Goal: Task Accomplishment & Management: Manage account settings

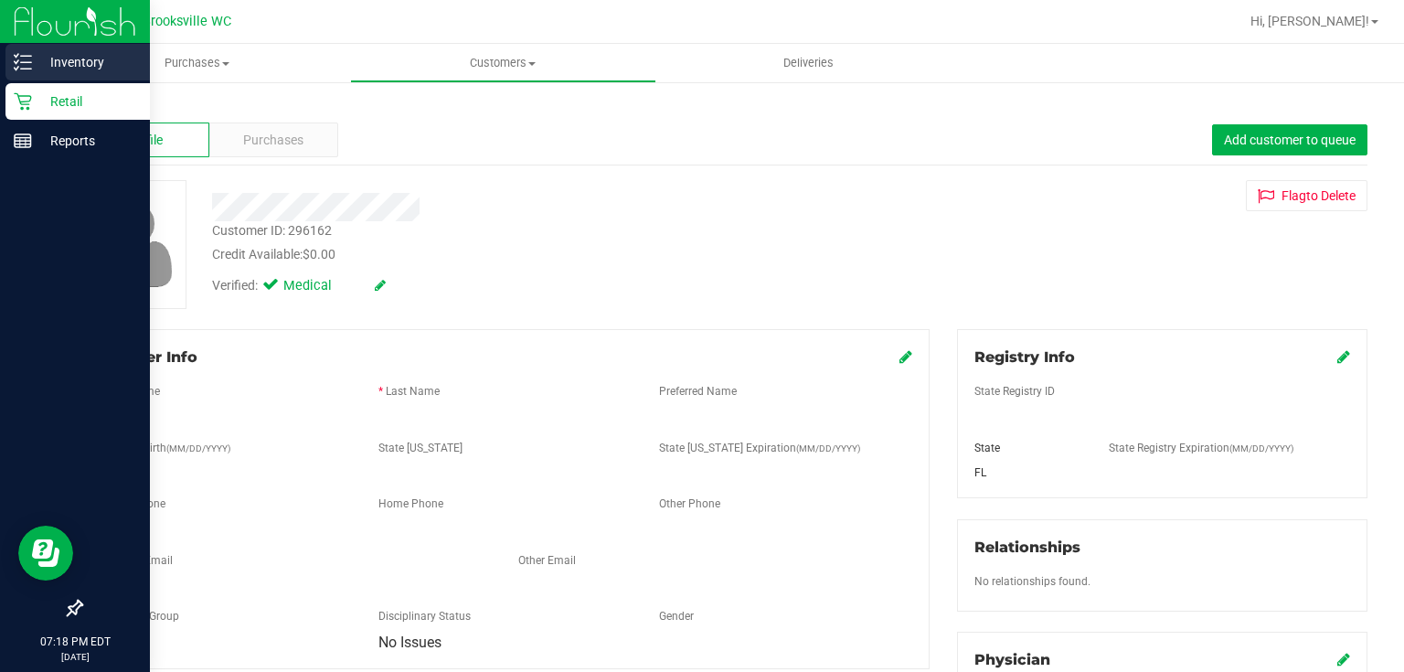
scroll to position [73, 0]
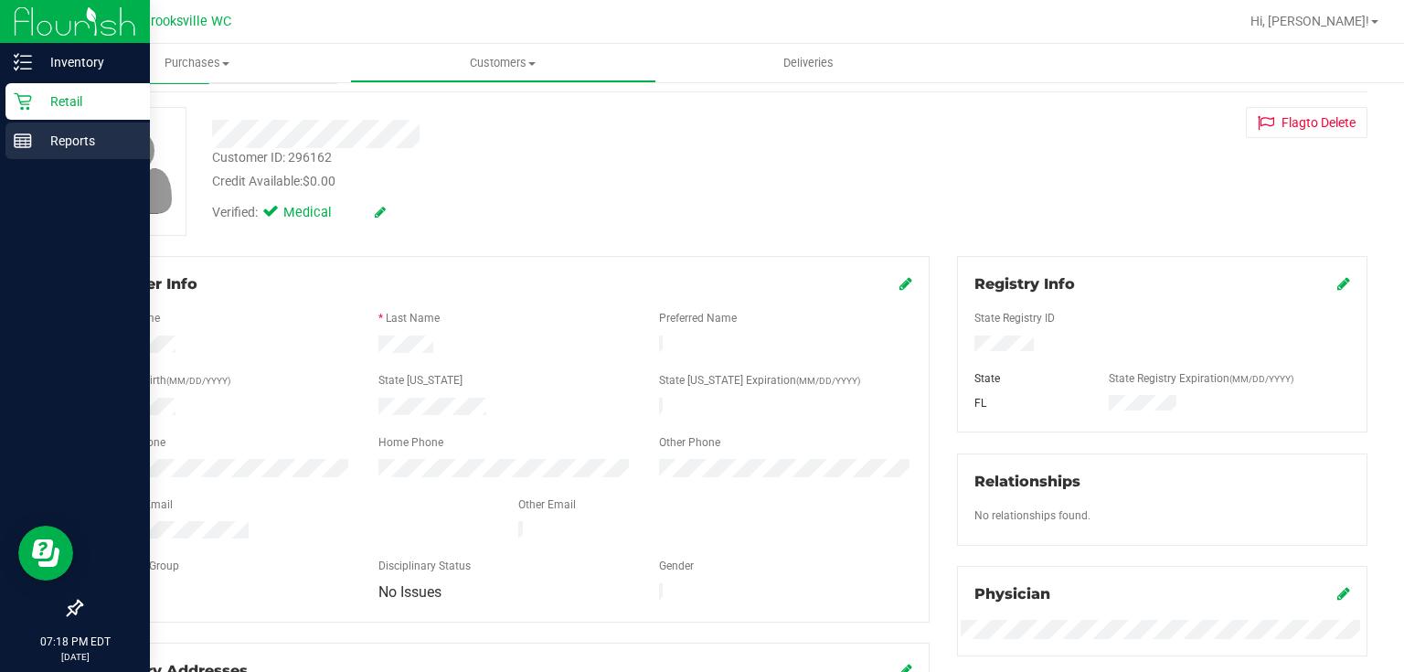
click at [87, 134] on p "Reports" at bounding box center [87, 141] width 110 height 22
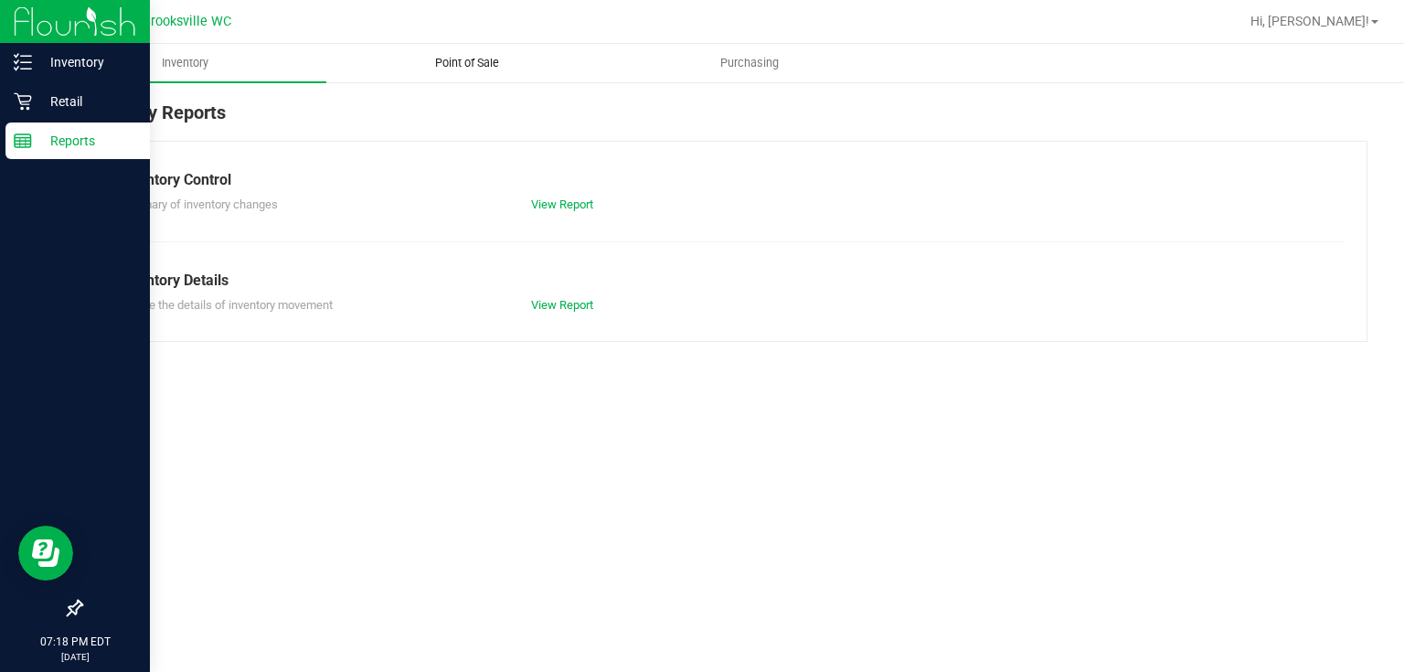
click at [460, 49] on uib-tab-heading "Point of Sale" at bounding box center [467, 63] width 281 height 37
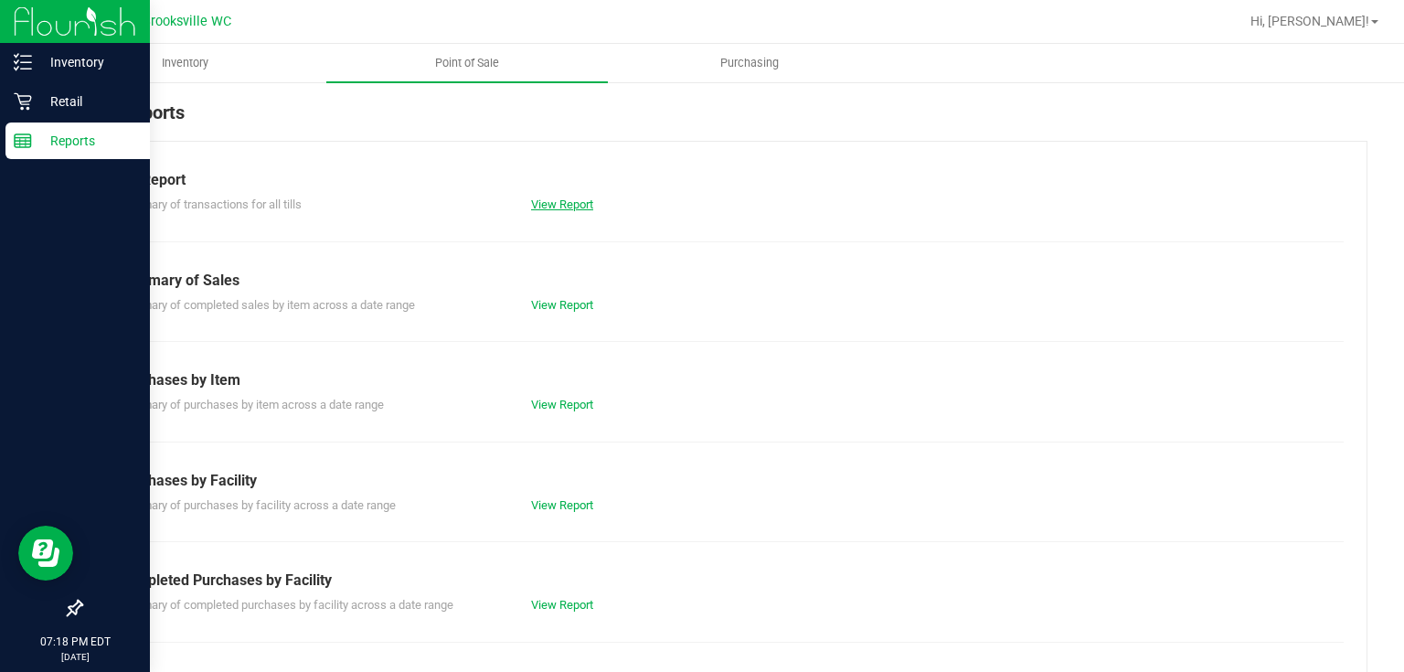
click at [568, 210] on link "View Report" at bounding box center [562, 204] width 62 height 14
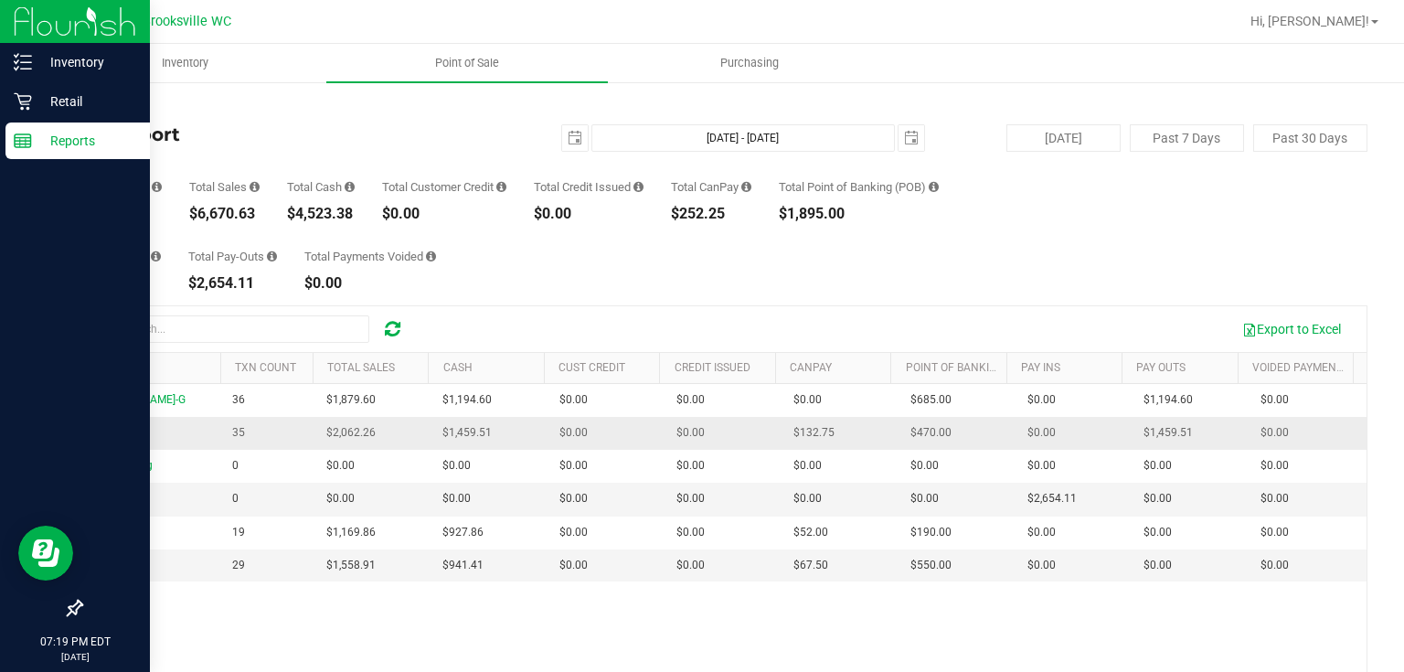
click at [103, 439] on span "BIFF" at bounding box center [103, 432] width 22 height 13
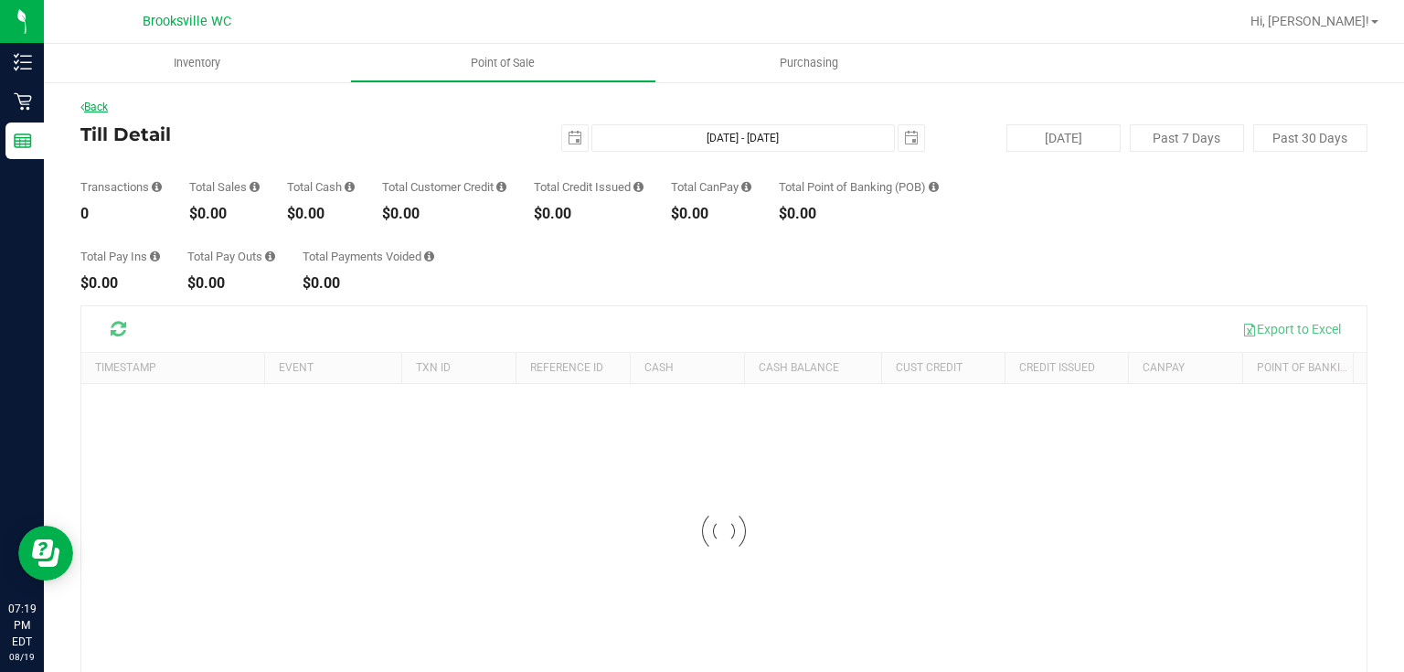
click at [101, 106] on link "Back" at bounding box center [93, 107] width 27 height 13
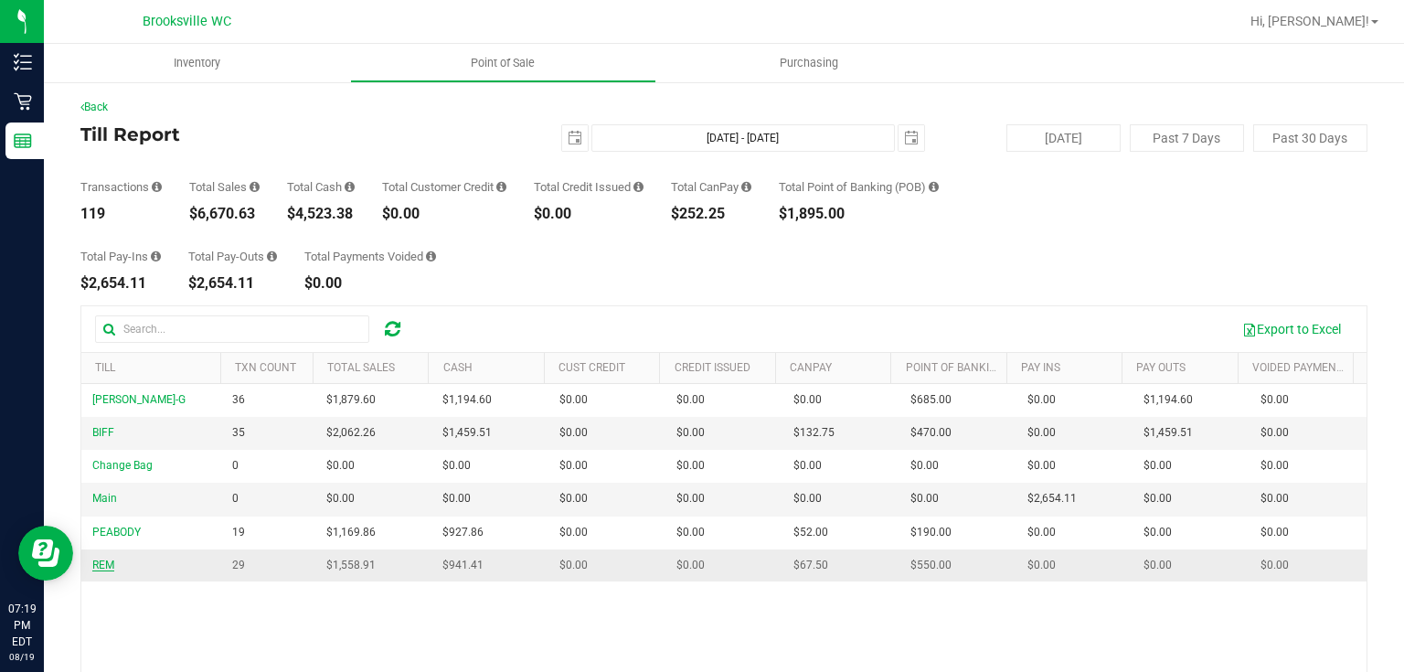
click at [99, 564] on span "REM" at bounding box center [103, 565] width 22 height 13
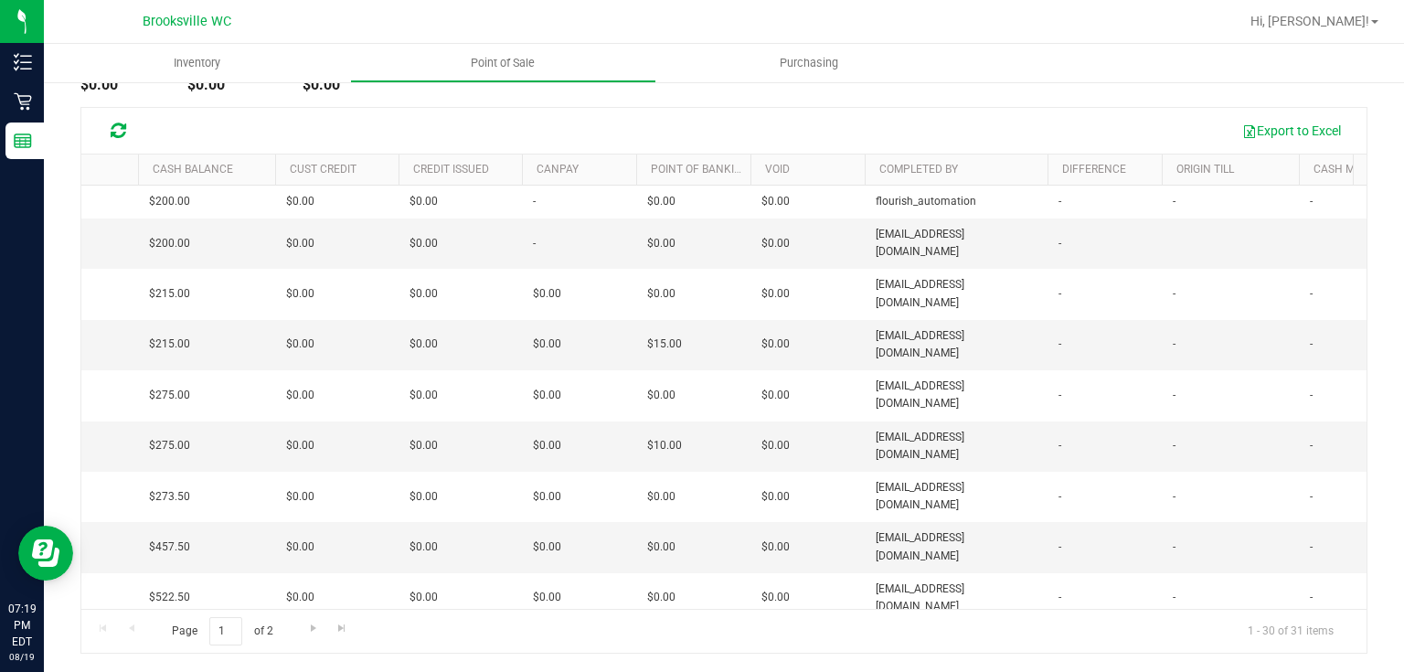
click at [894, 160] on th "Completed By" at bounding box center [956, 169] width 183 height 31
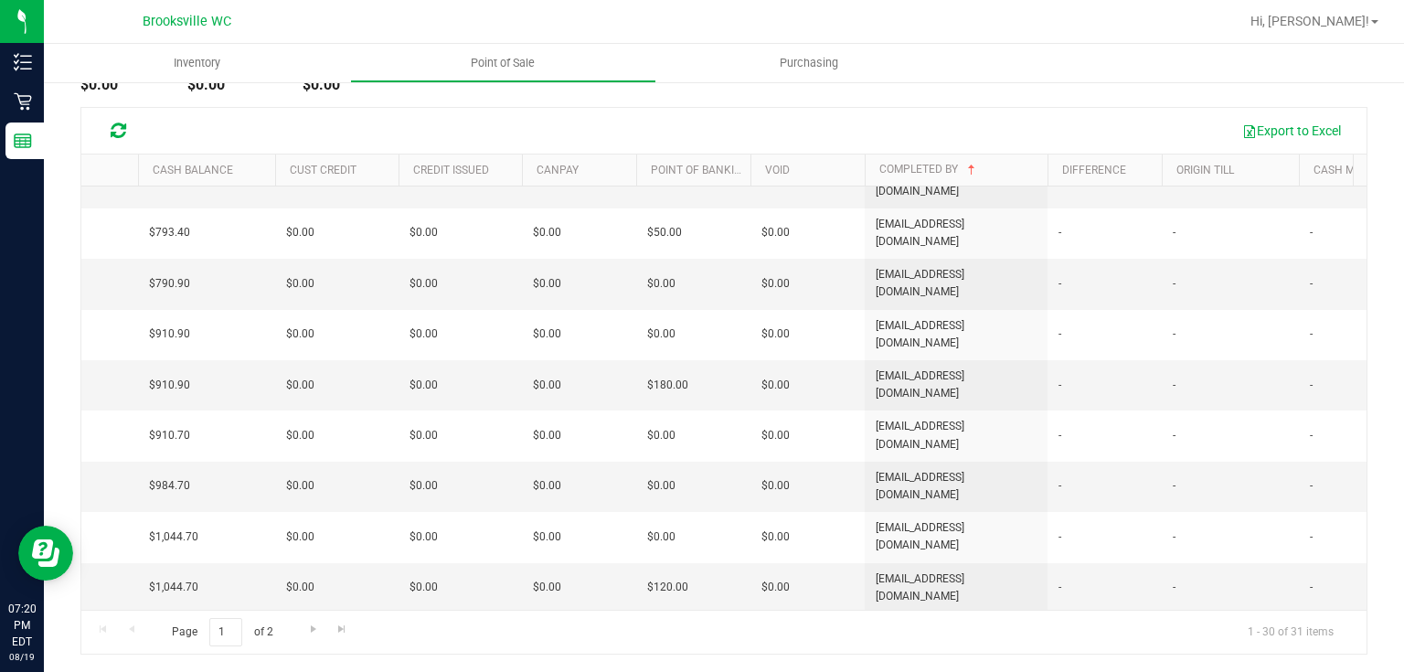
click at [913, 610] on div "Page 1 of 2 1 - 30 of 31 items" at bounding box center [723, 632] width 1285 height 44
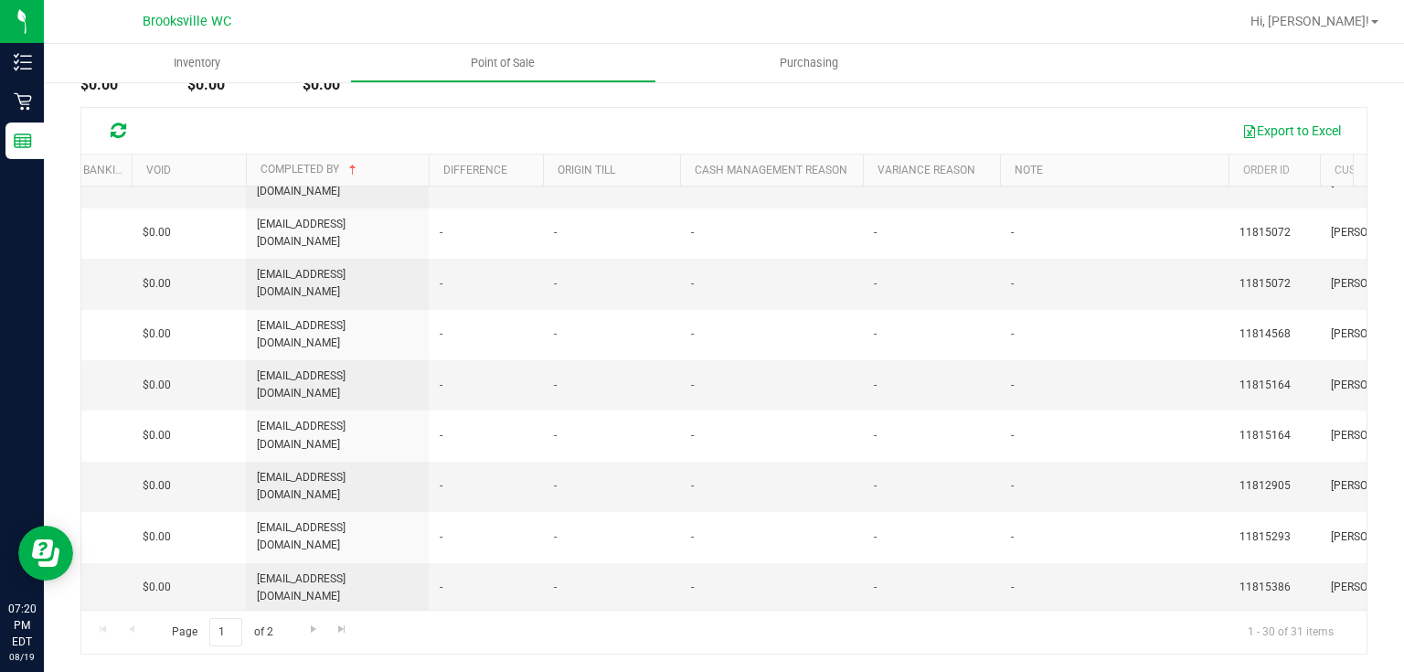
scroll to position [0, 1428]
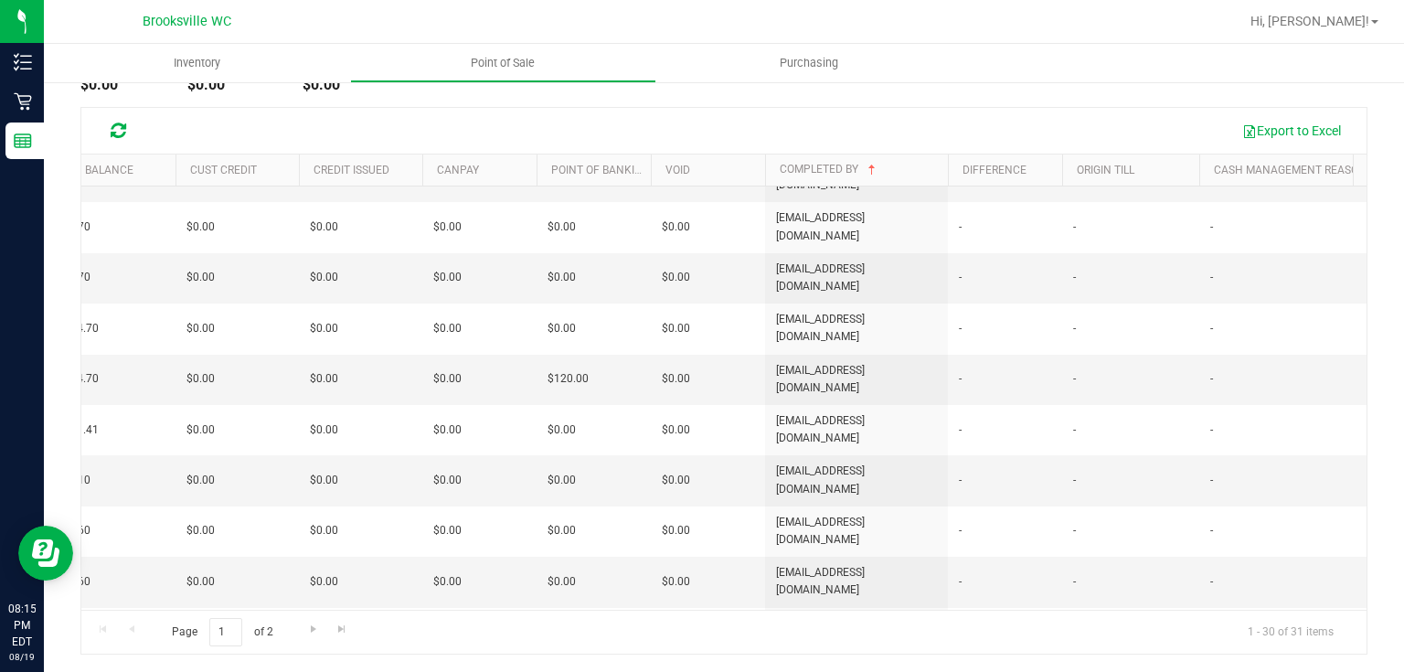
scroll to position [574, 771]
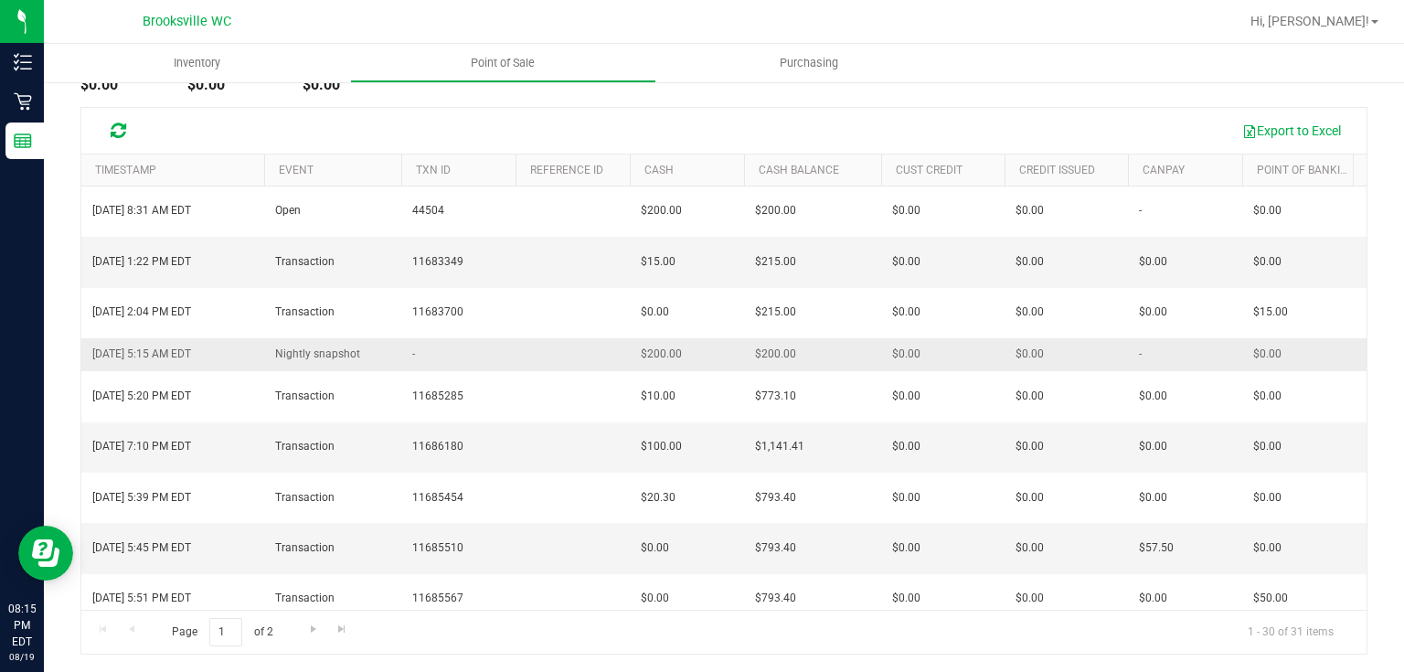
click at [319, 346] on span "Nightly snapshot" at bounding box center [317, 354] width 85 height 17
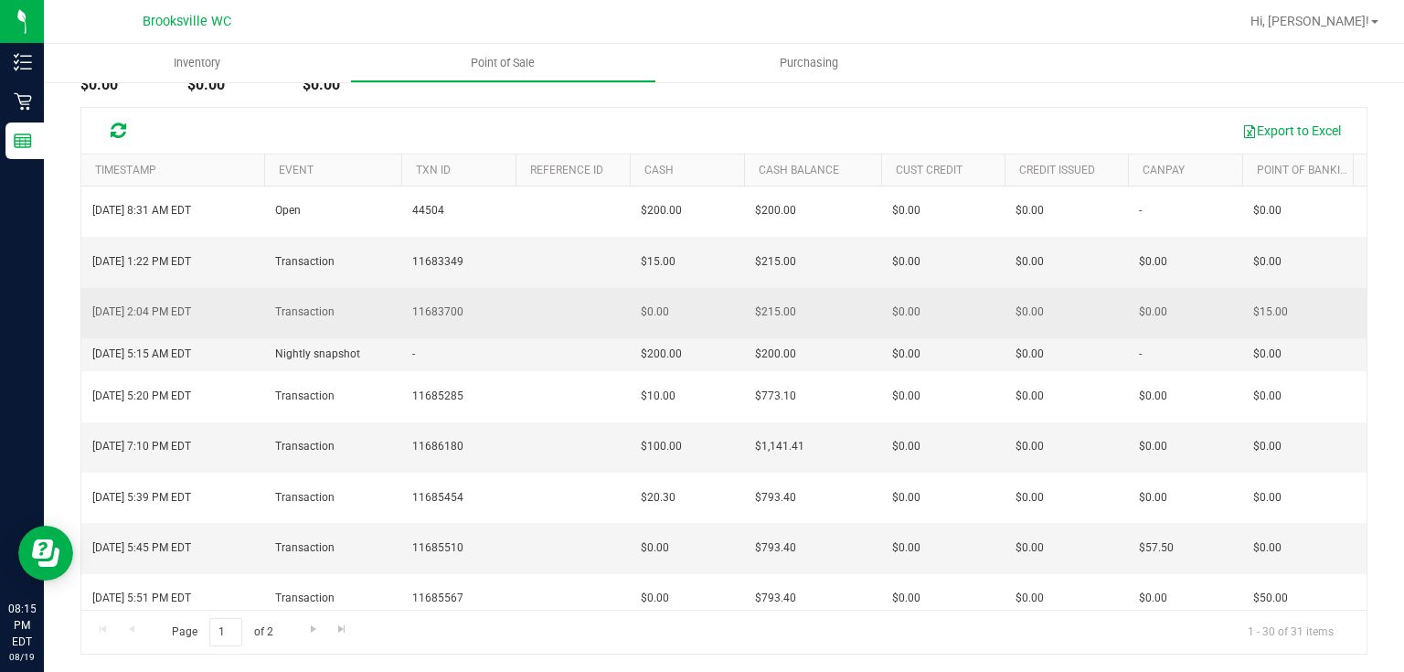
click at [293, 303] on span "Transaction" at bounding box center [304, 311] width 59 height 17
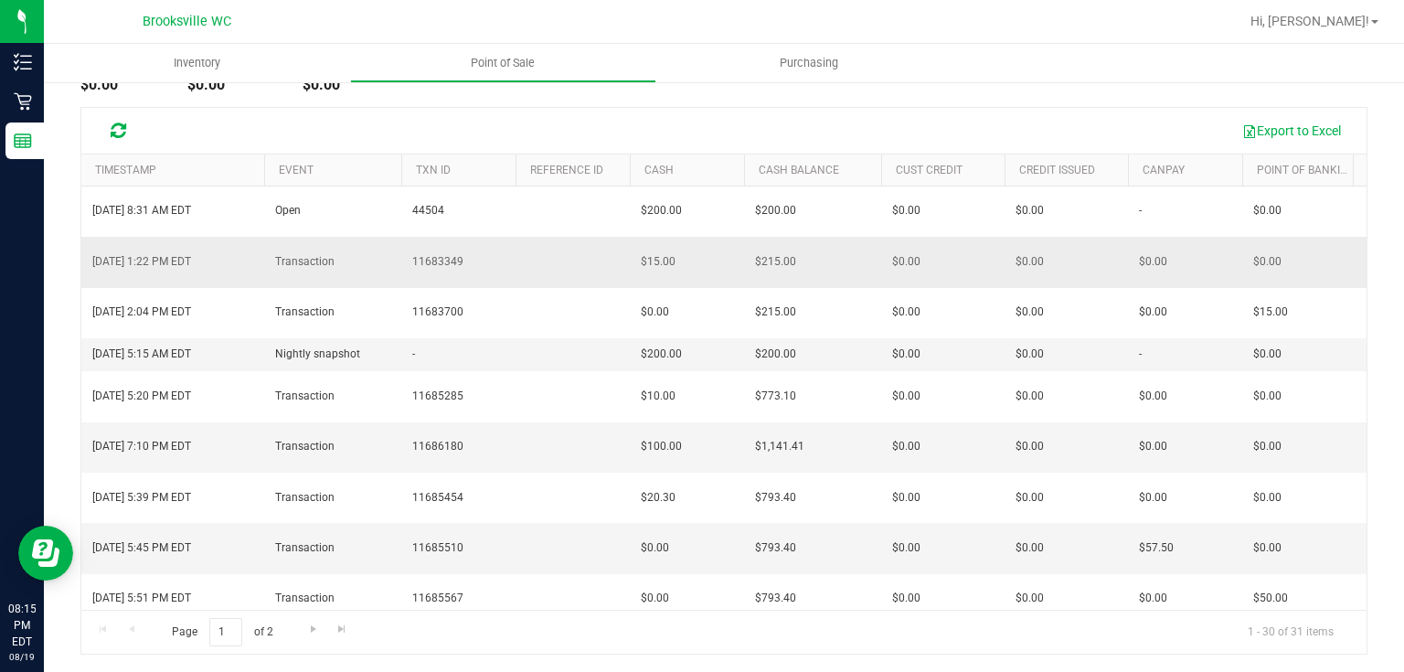
click at [256, 245] on td "Aug 19, 2025 1:22 PM EDT" at bounding box center [172, 262] width 183 height 50
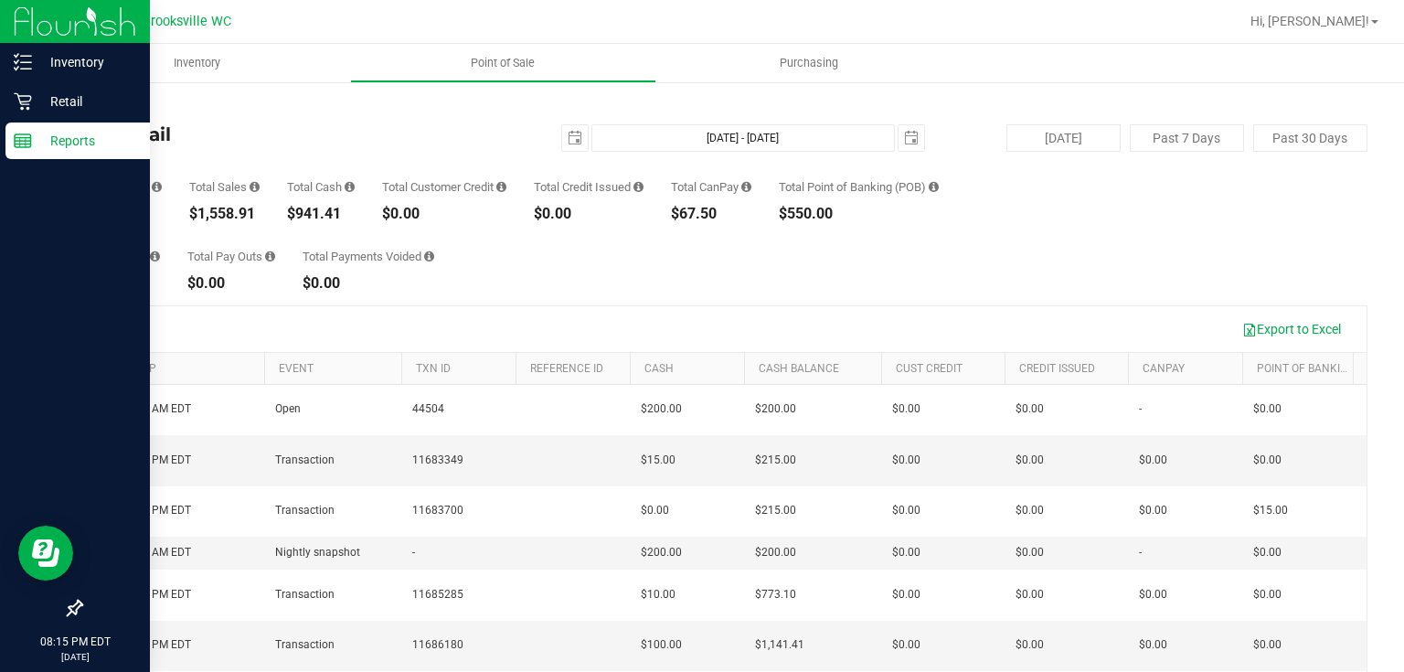
click at [83, 142] on p "Reports" at bounding box center [87, 141] width 110 height 22
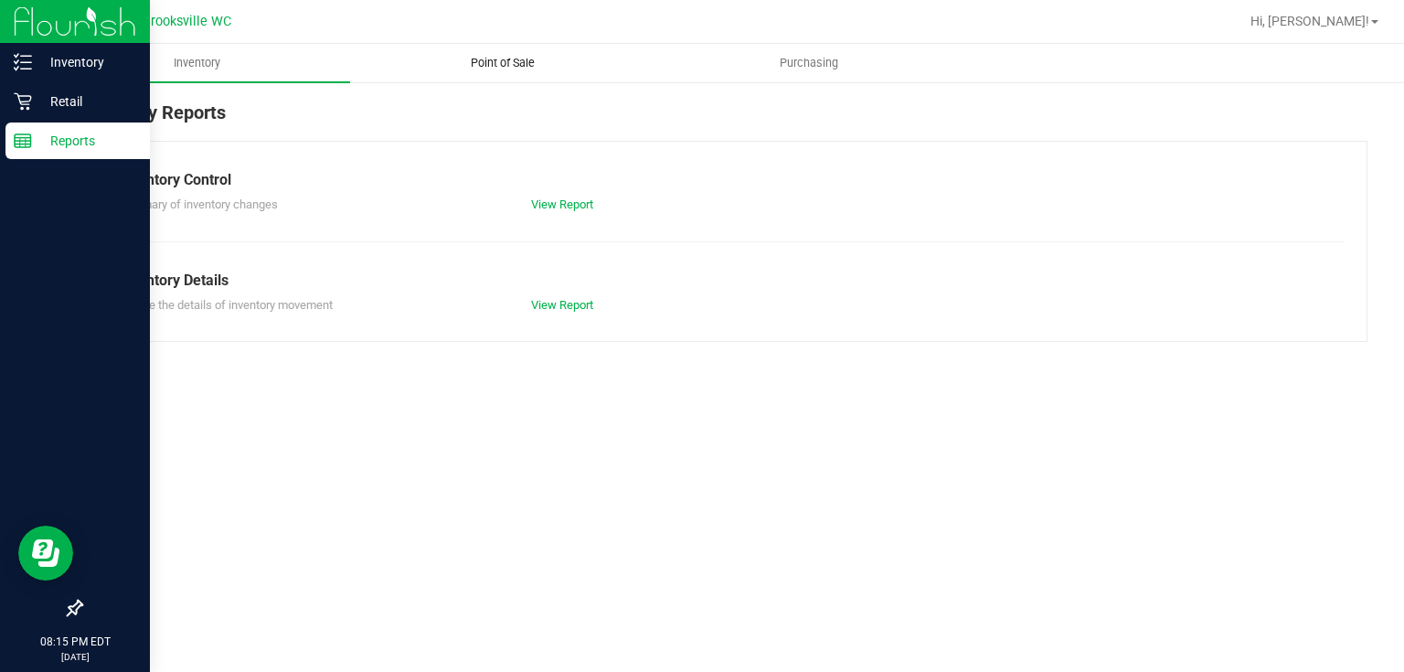
click at [531, 69] on span "Point of Sale" at bounding box center [502, 63] width 113 height 16
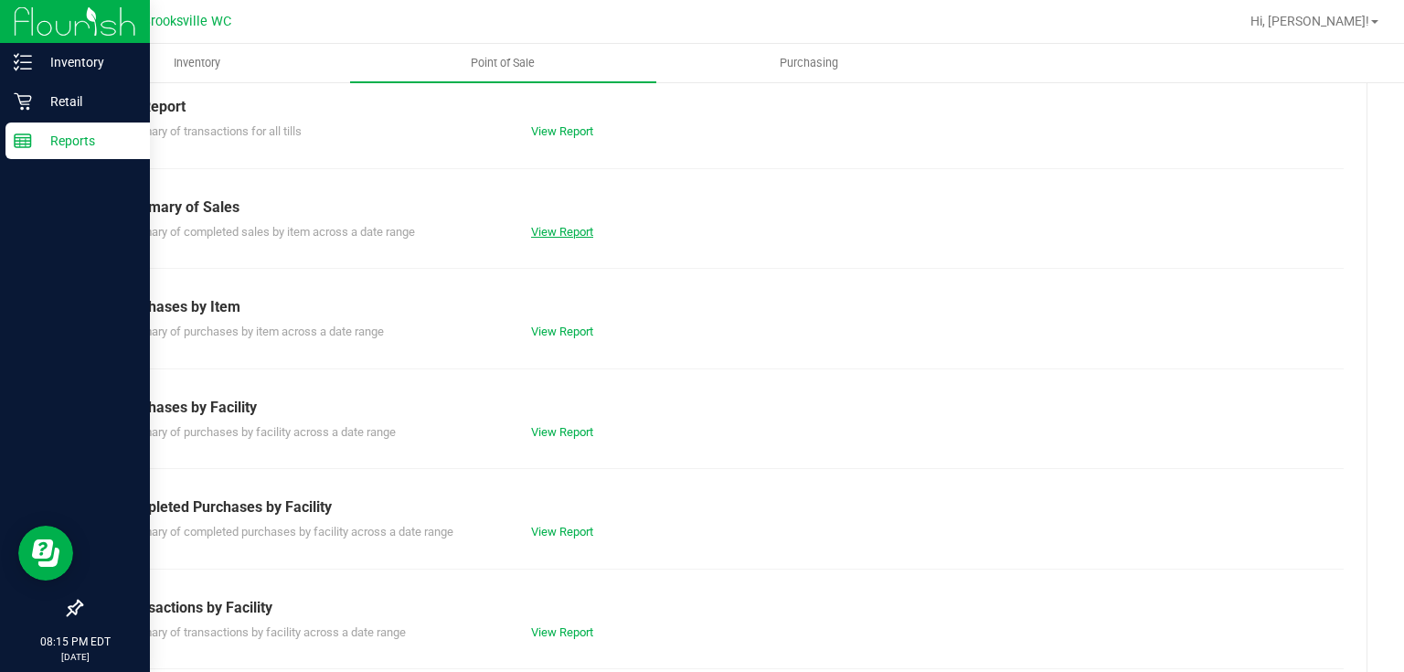
click at [575, 227] on link "View Report" at bounding box center [562, 232] width 62 height 14
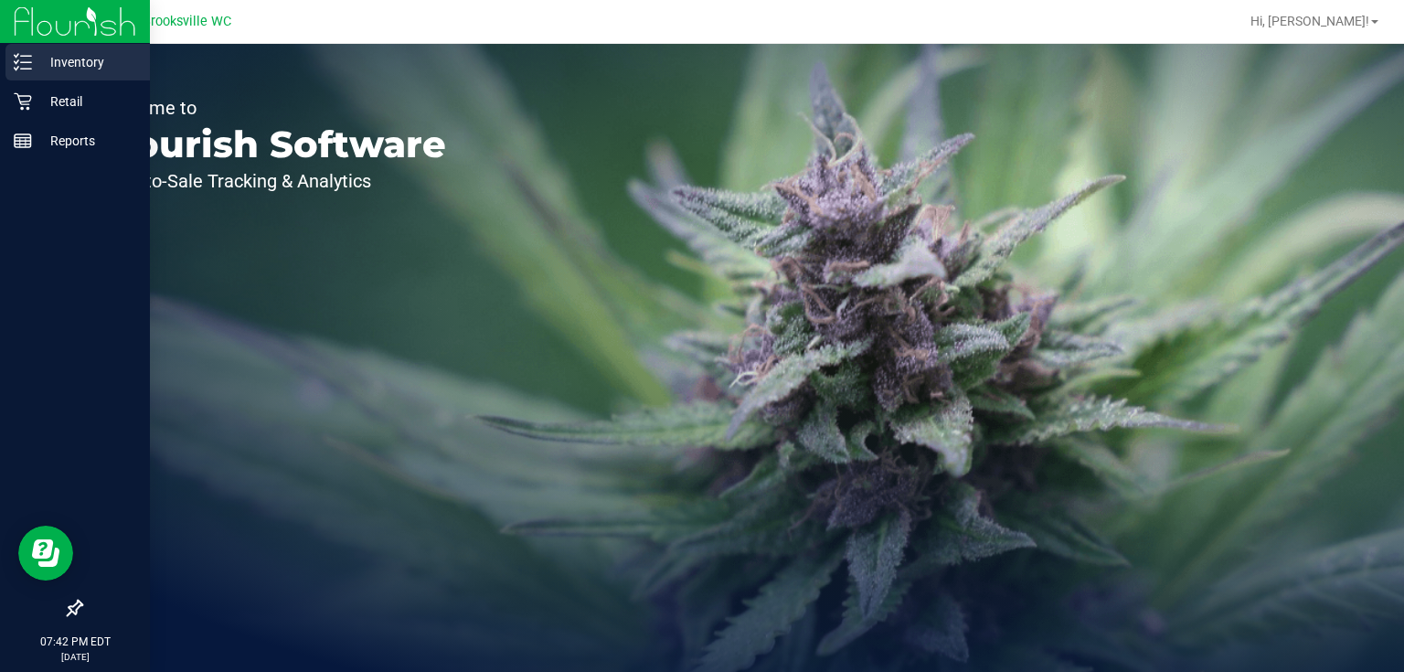
click at [93, 61] on p "Inventory" at bounding box center [87, 62] width 110 height 22
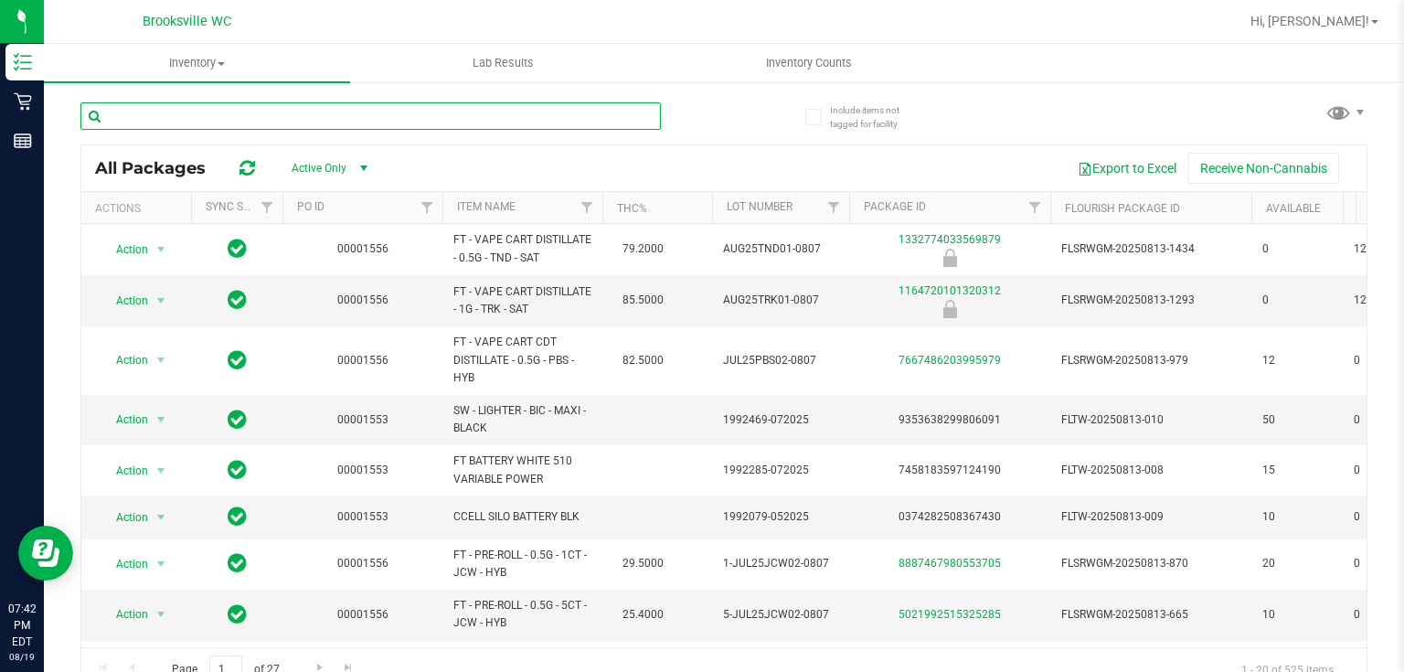
click at [280, 114] on input "text" at bounding box center [370, 115] width 580 height 27
type input "s"
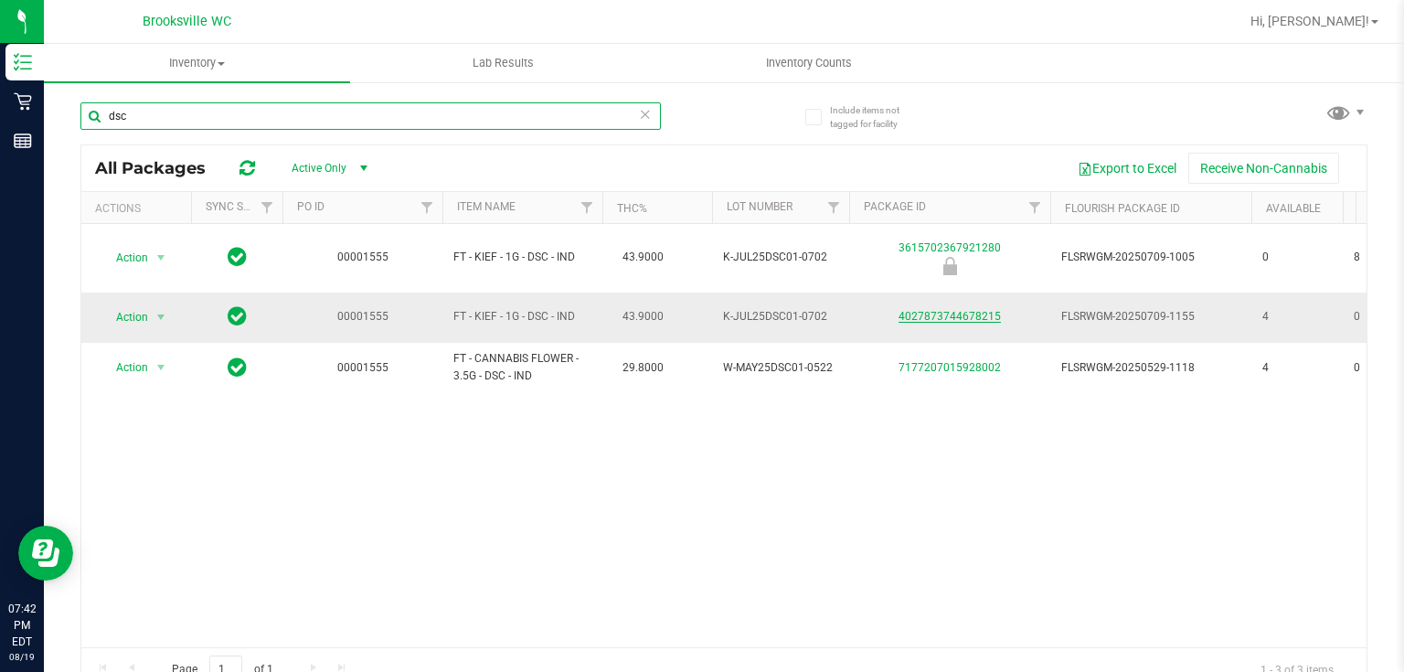
type input "dsc"
click at [934, 310] on link "4027873744678215" at bounding box center [950, 316] width 102 height 13
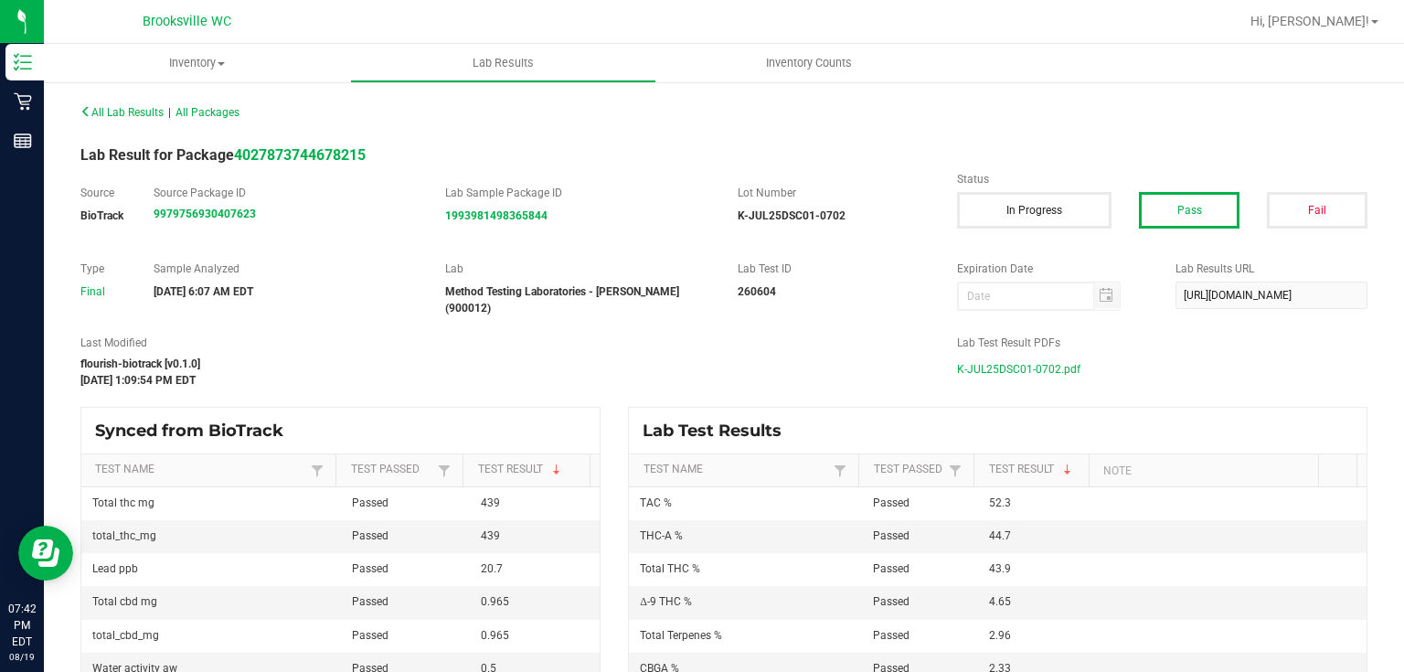
click at [1037, 366] on span "K-JUL25DSC01-0702.pdf" at bounding box center [1018, 369] width 123 height 27
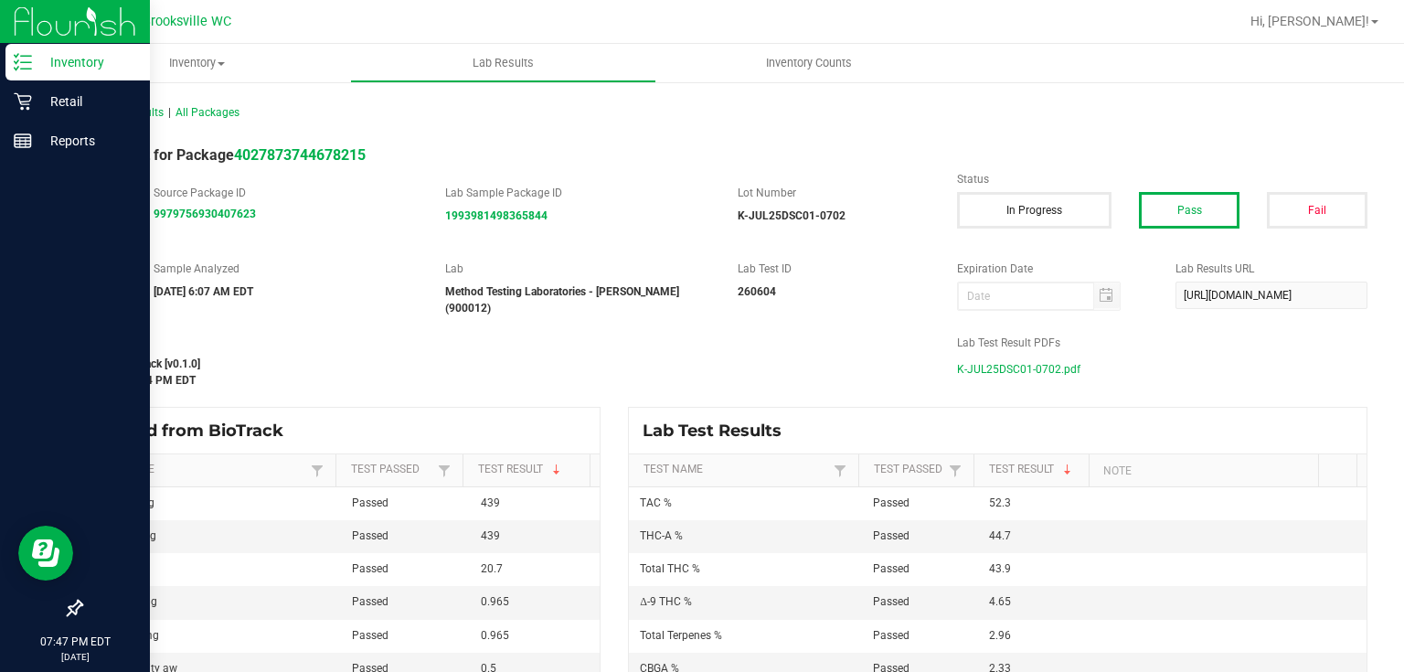
click at [18, 66] on icon at bounding box center [23, 62] width 18 height 18
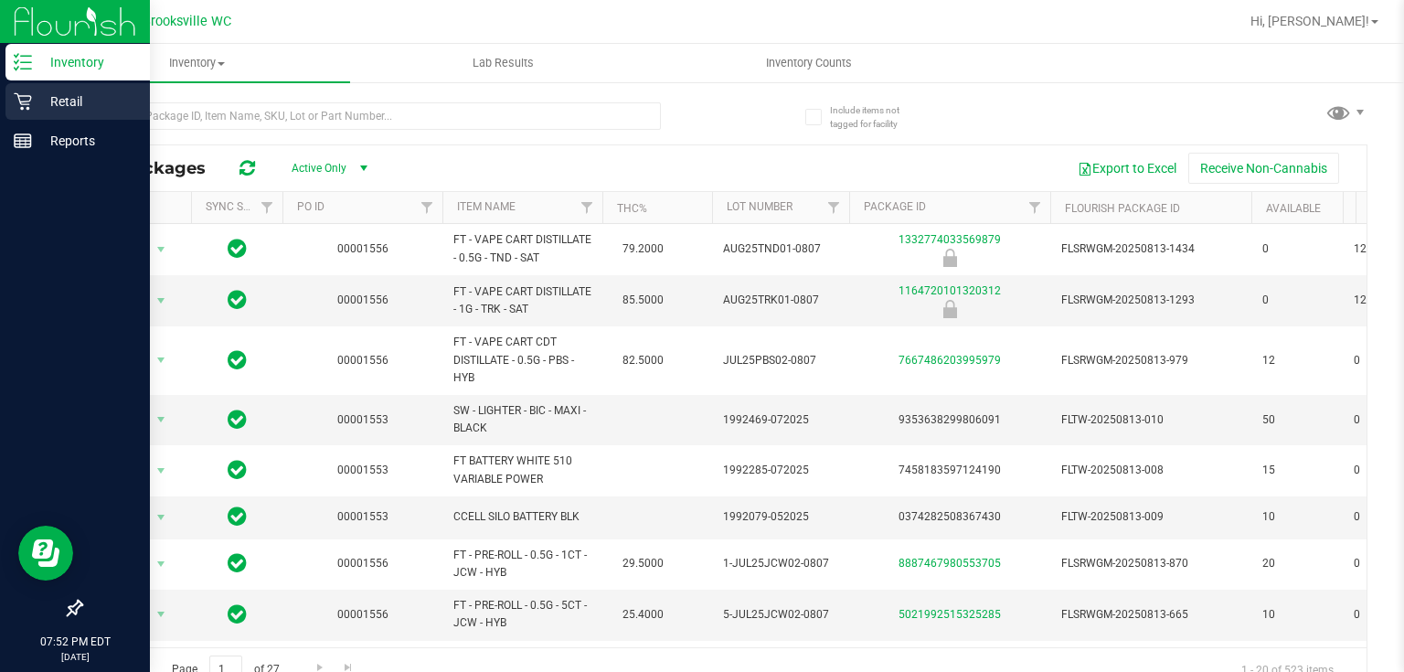
click at [51, 101] on p "Retail" at bounding box center [87, 101] width 110 height 22
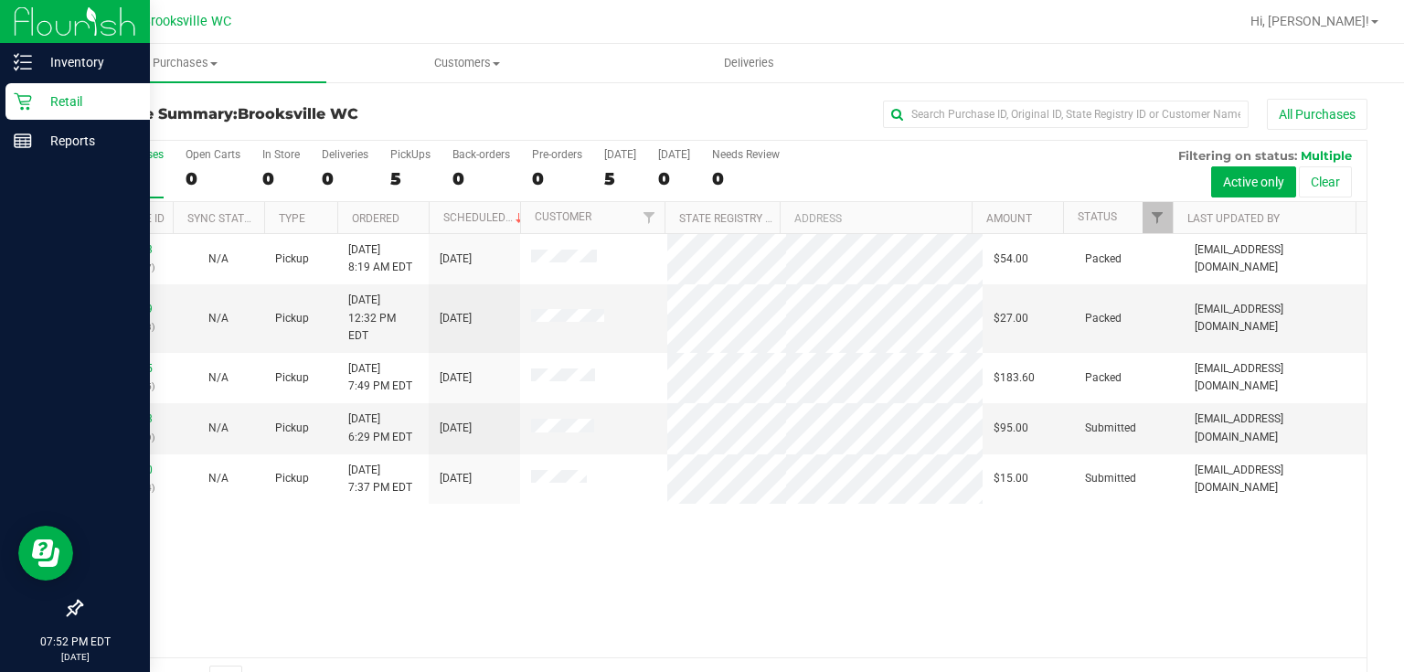
click at [745, 612] on div "11811683 (315982107) N/A Pickup 8/19/2025 8:19 AM EDT 8/19/2025 $54.00 Packed m…" at bounding box center [723, 445] width 1285 height 423
click at [706, 572] on div "11811683 (315982107) N/A Pickup 8/19/2025 8:19 AM EDT 8/19/2025 $54.00 Packed m…" at bounding box center [723, 445] width 1285 height 423
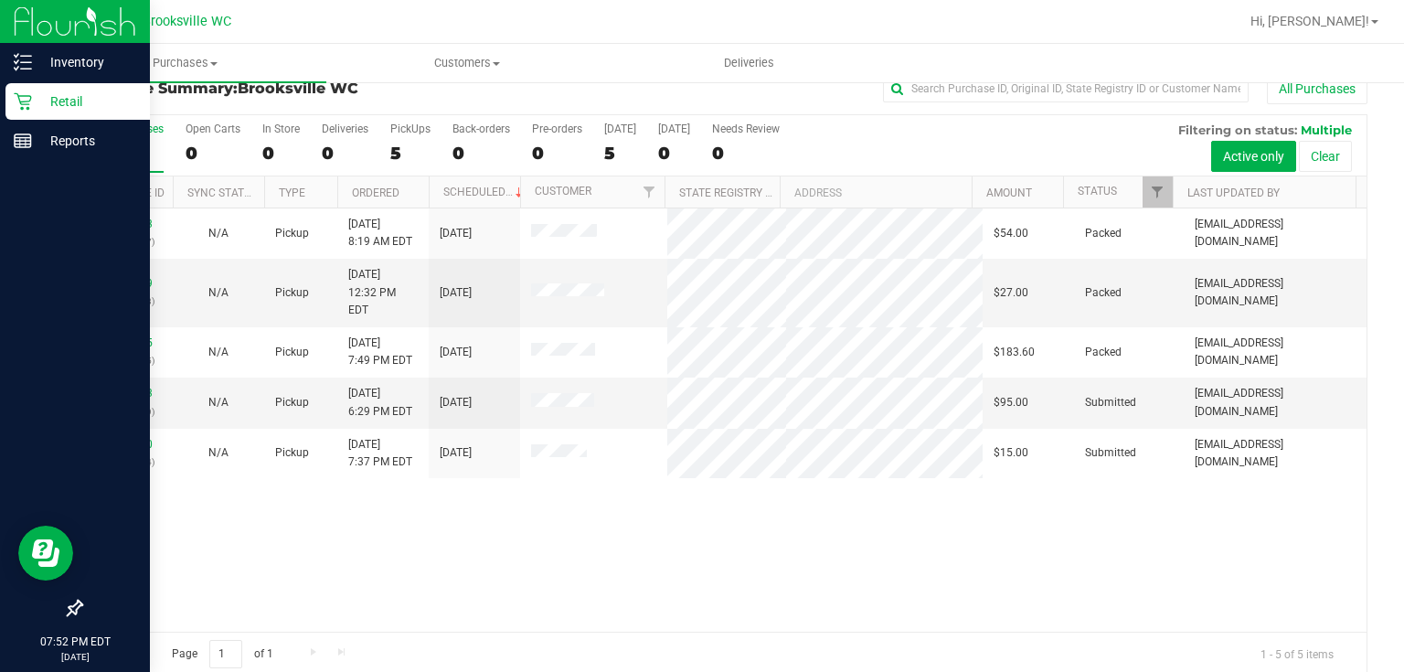
scroll to position [47, 0]
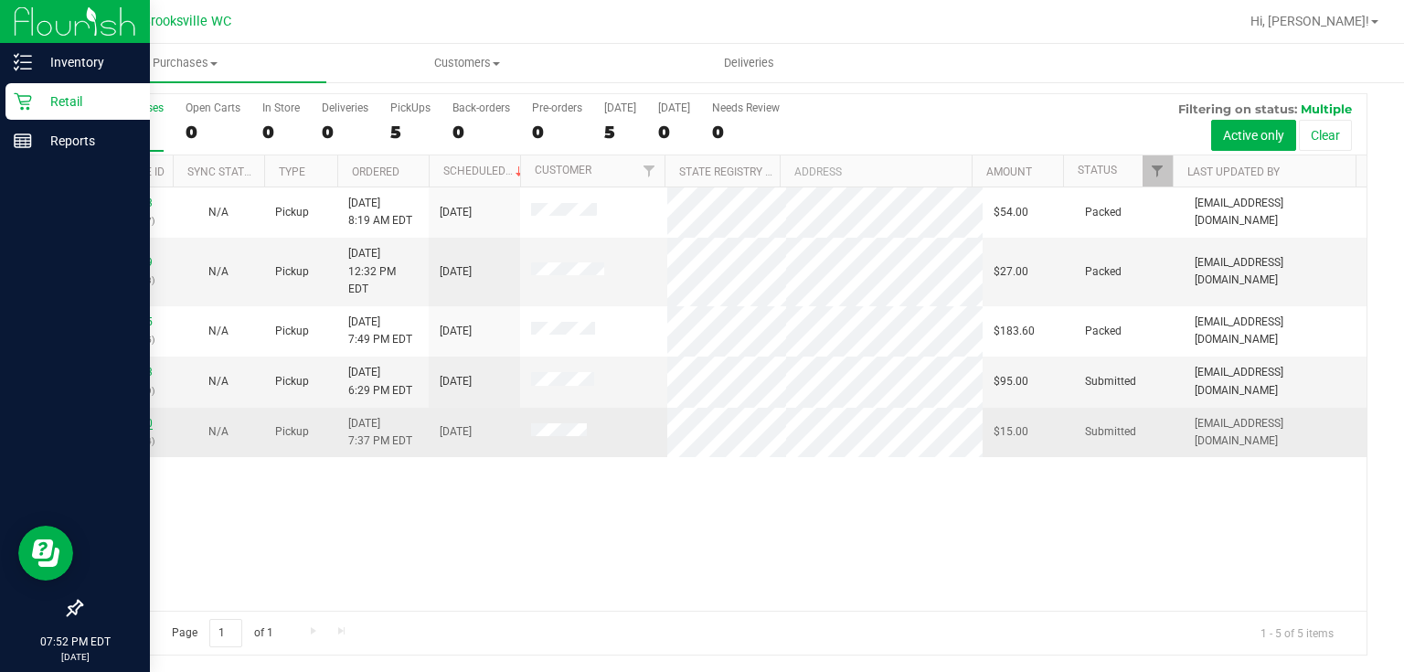
click at [147, 417] on link "11815680" at bounding box center [126, 423] width 51 height 13
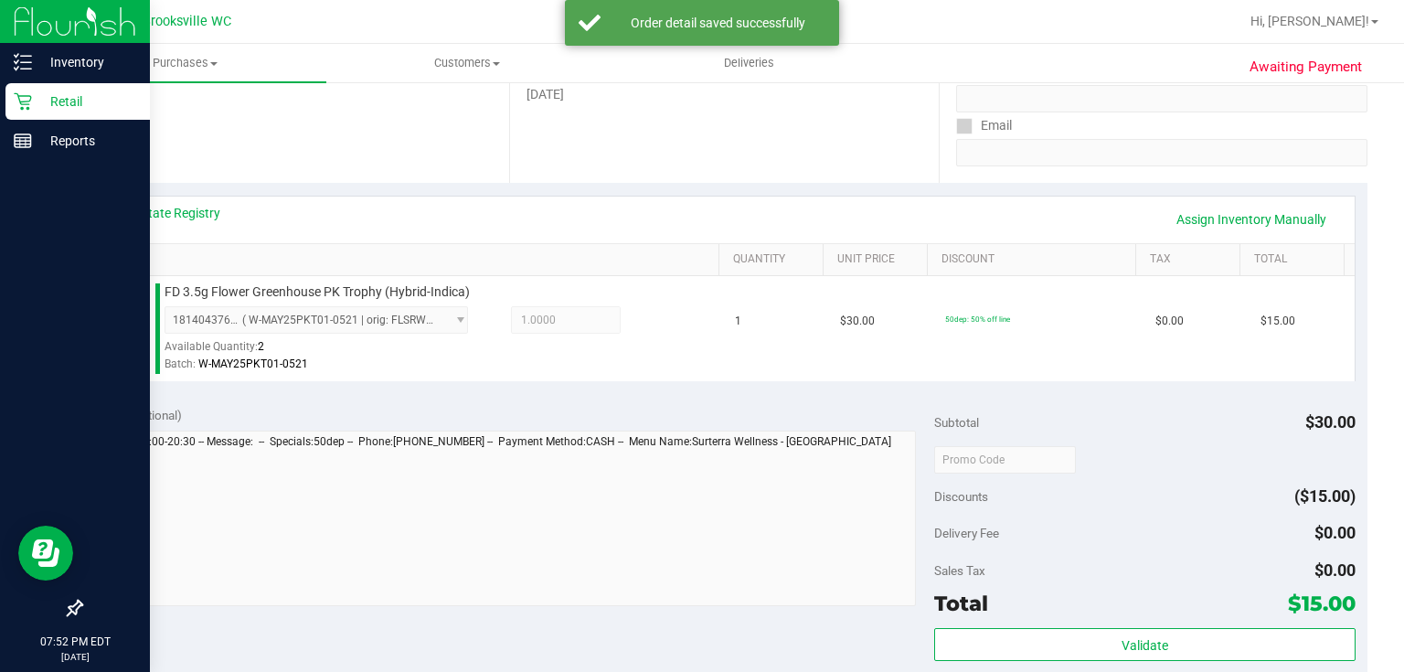
scroll to position [485, 0]
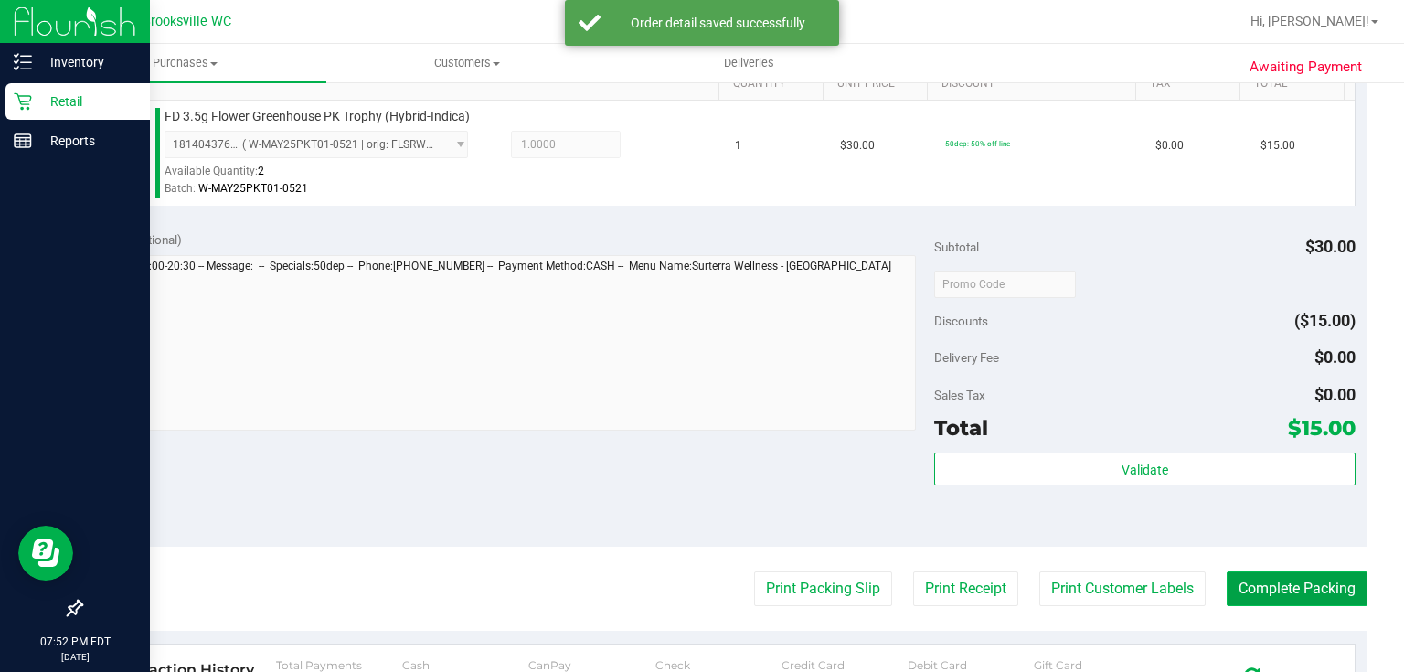
click at [1298, 573] on button "Complete Packing" at bounding box center [1297, 588] width 141 height 35
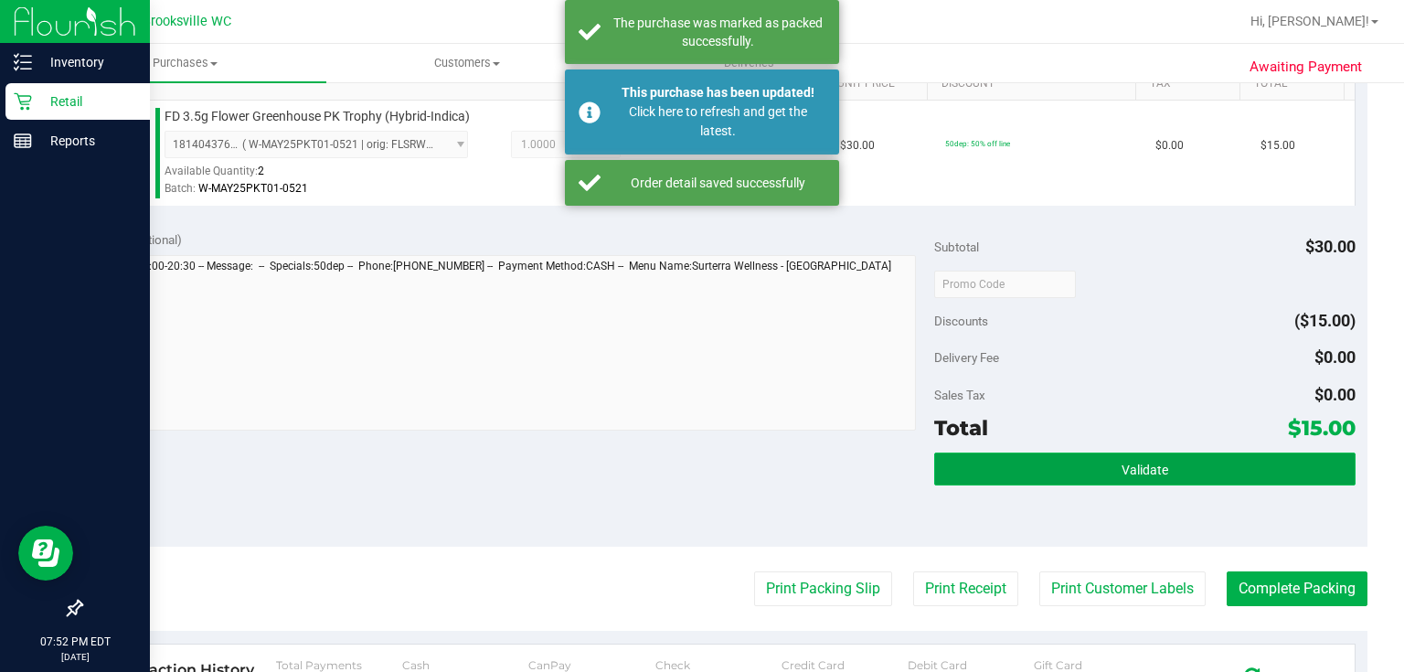
click at [1208, 478] on button "Validate" at bounding box center [1144, 468] width 420 height 33
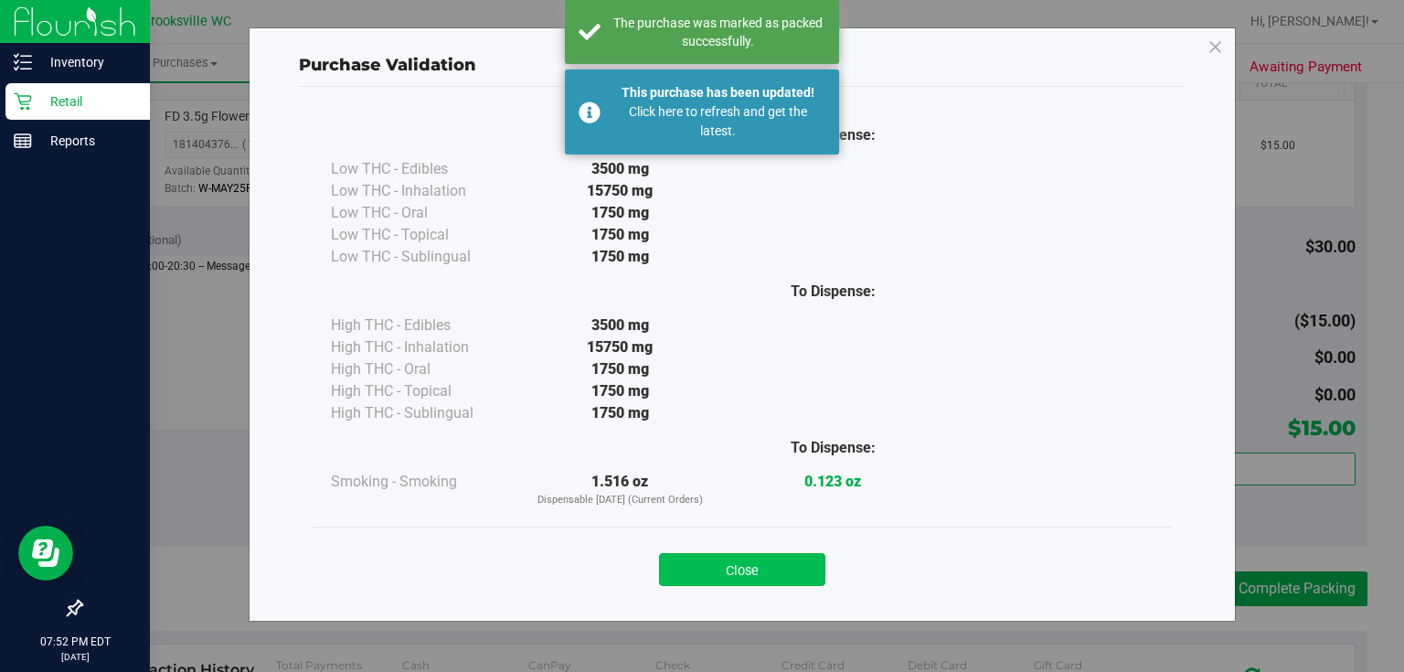
click at [811, 573] on button "Close" at bounding box center [742, 569] width 166 height 33
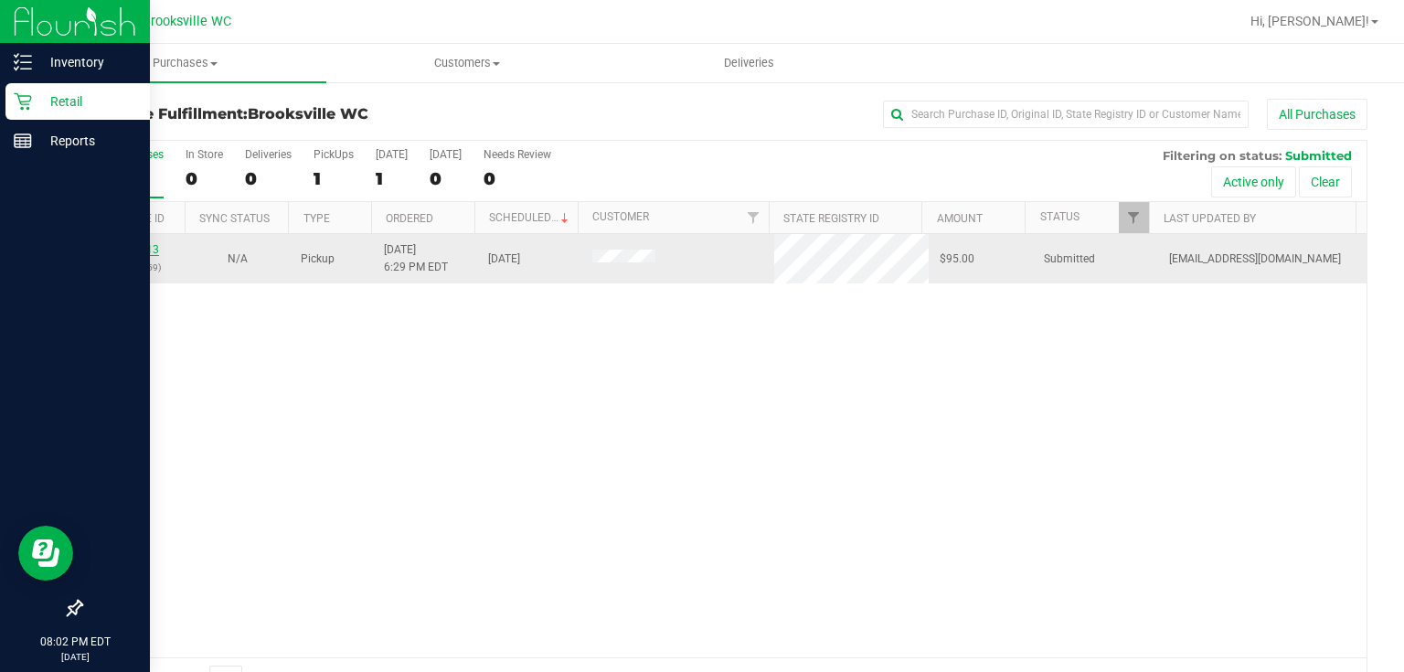
click at [155, 243] on link "11815313" at bounding box center [133, 249] width 51 height 13
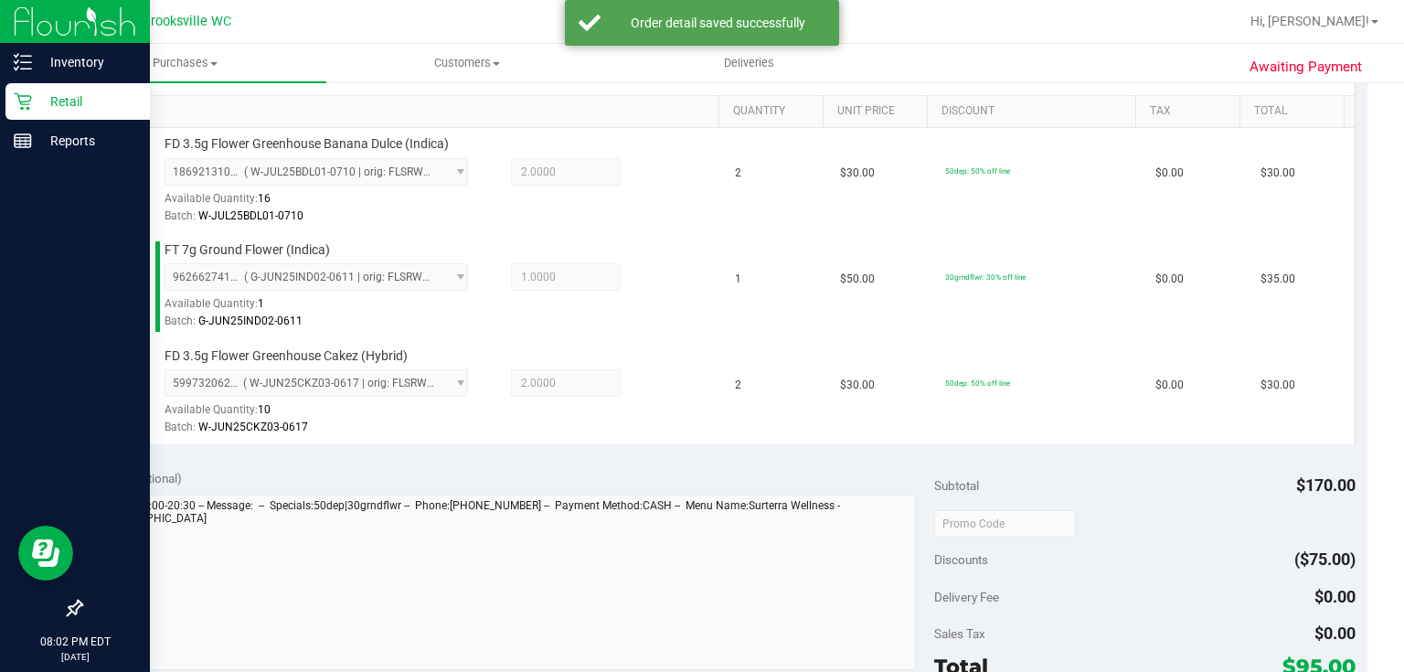
scroll to position [585, 0]
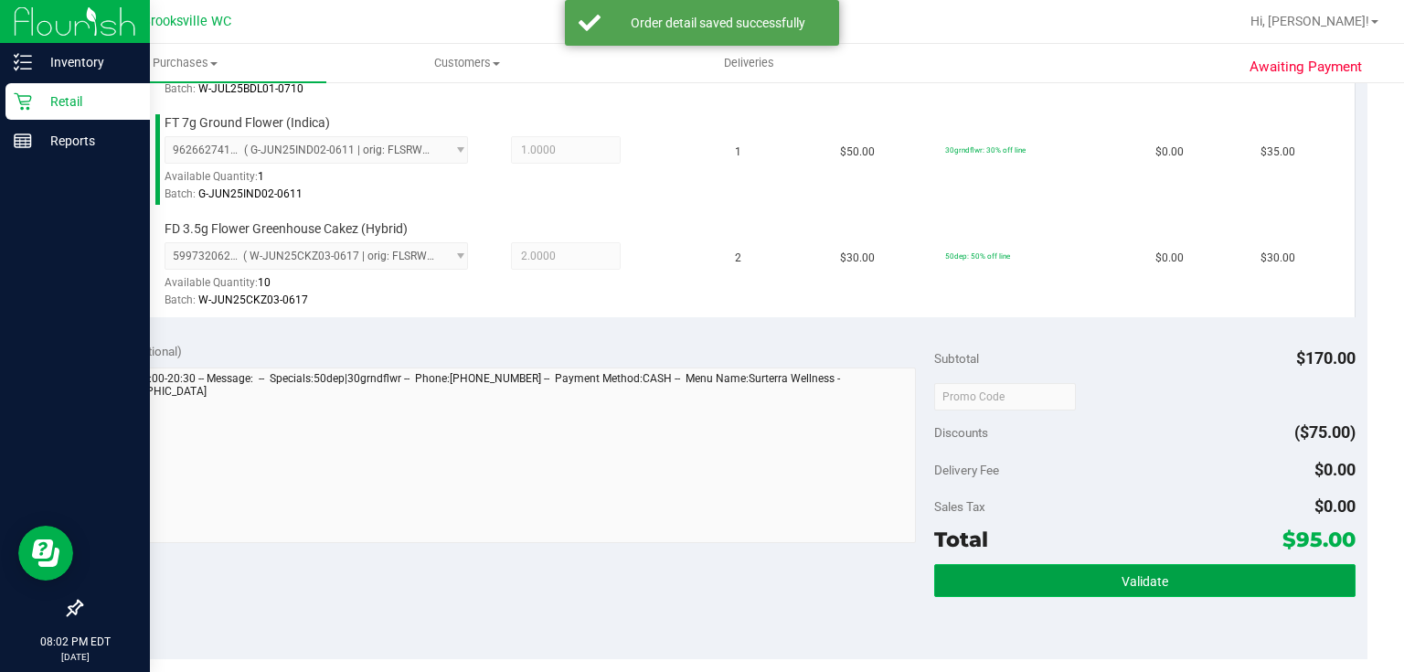
click at [1261, 564] on button "Validate" at bounding box center [1144, 580] width 420 height 33
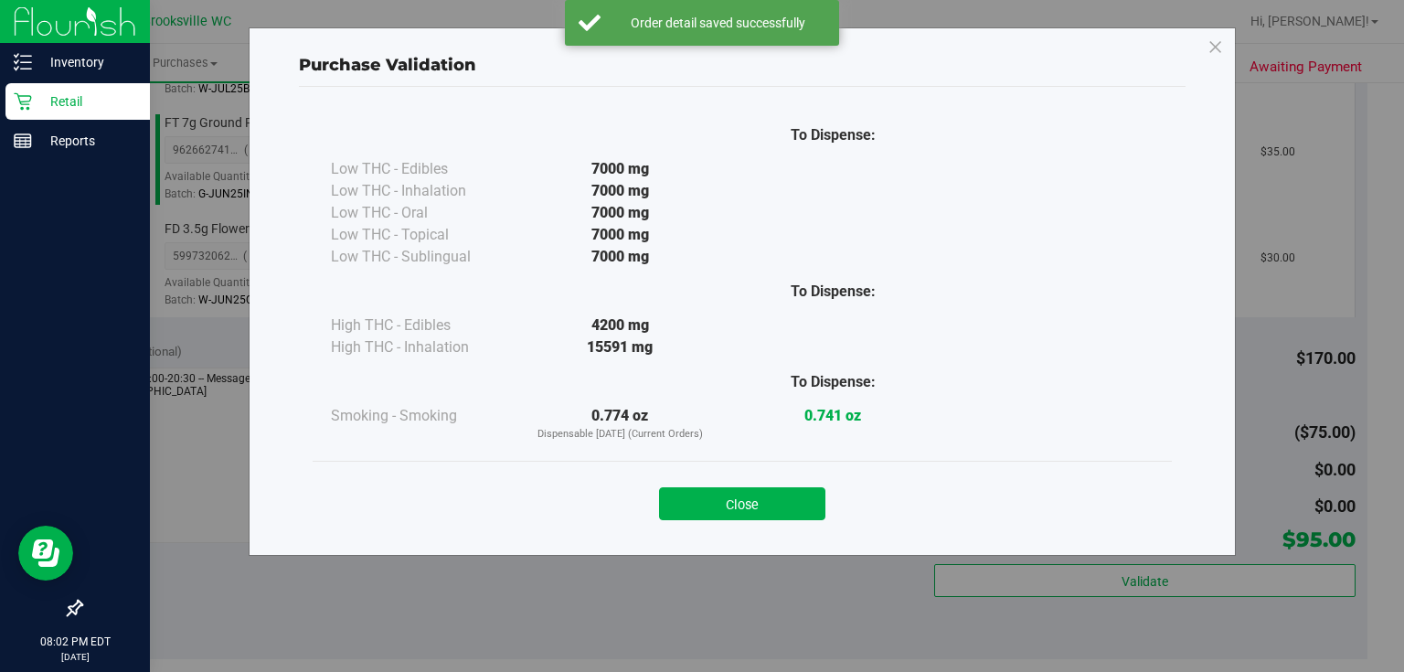
click at [750, 490] on button "Close" at bounding box center [742, 503] width 166 height 33
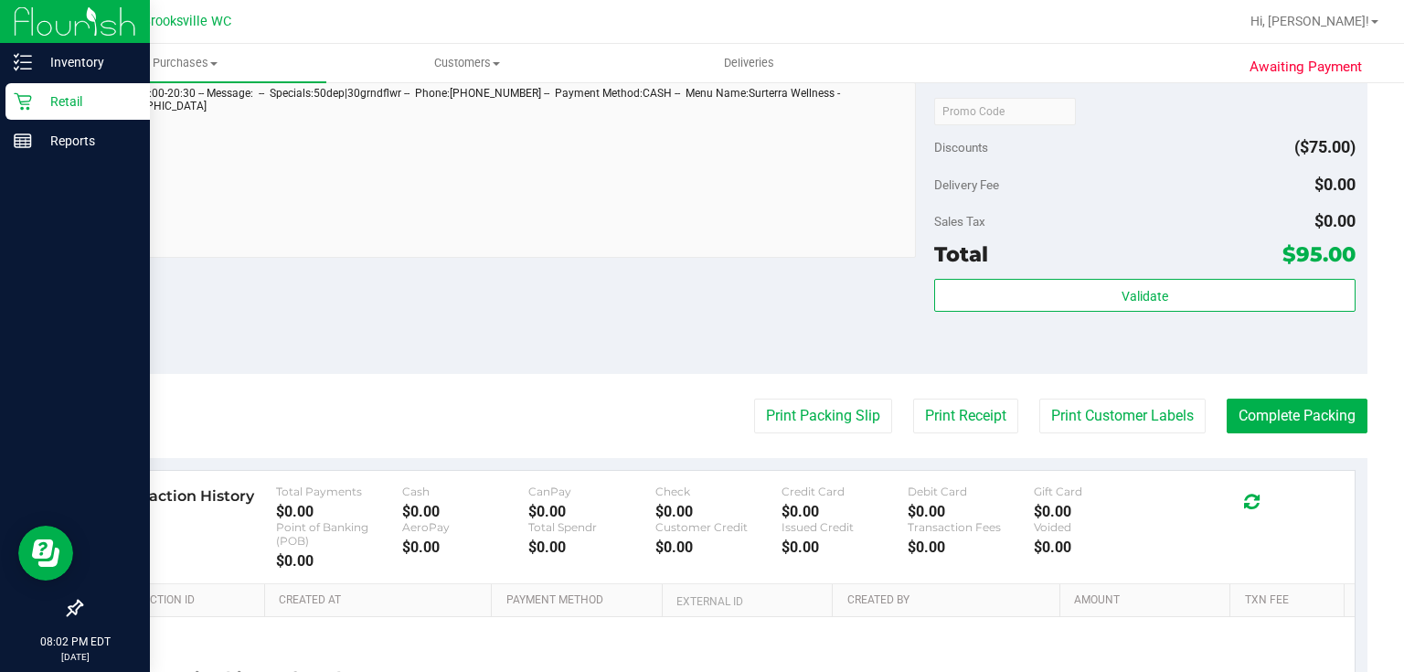
scroll to position [878, 0]
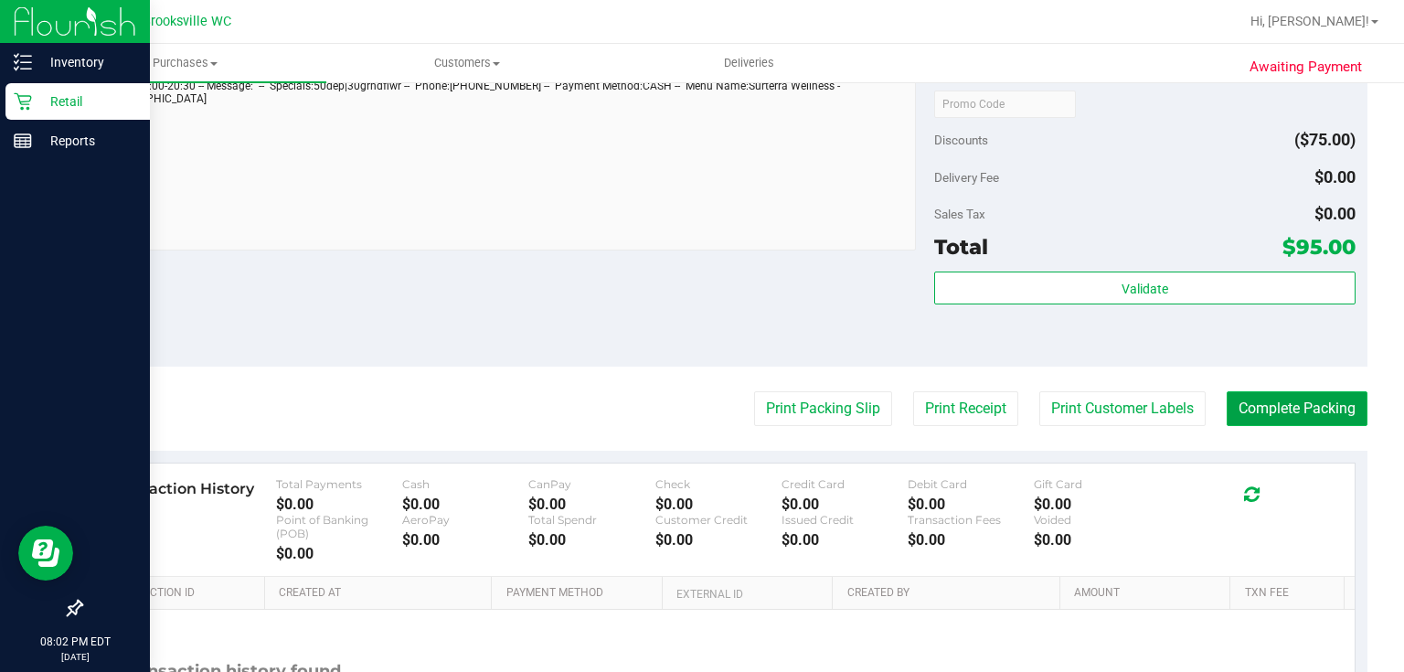
click at [1283, 402] on button "Complete Packing" at bounding box center [1297, 408] width 141 height 35
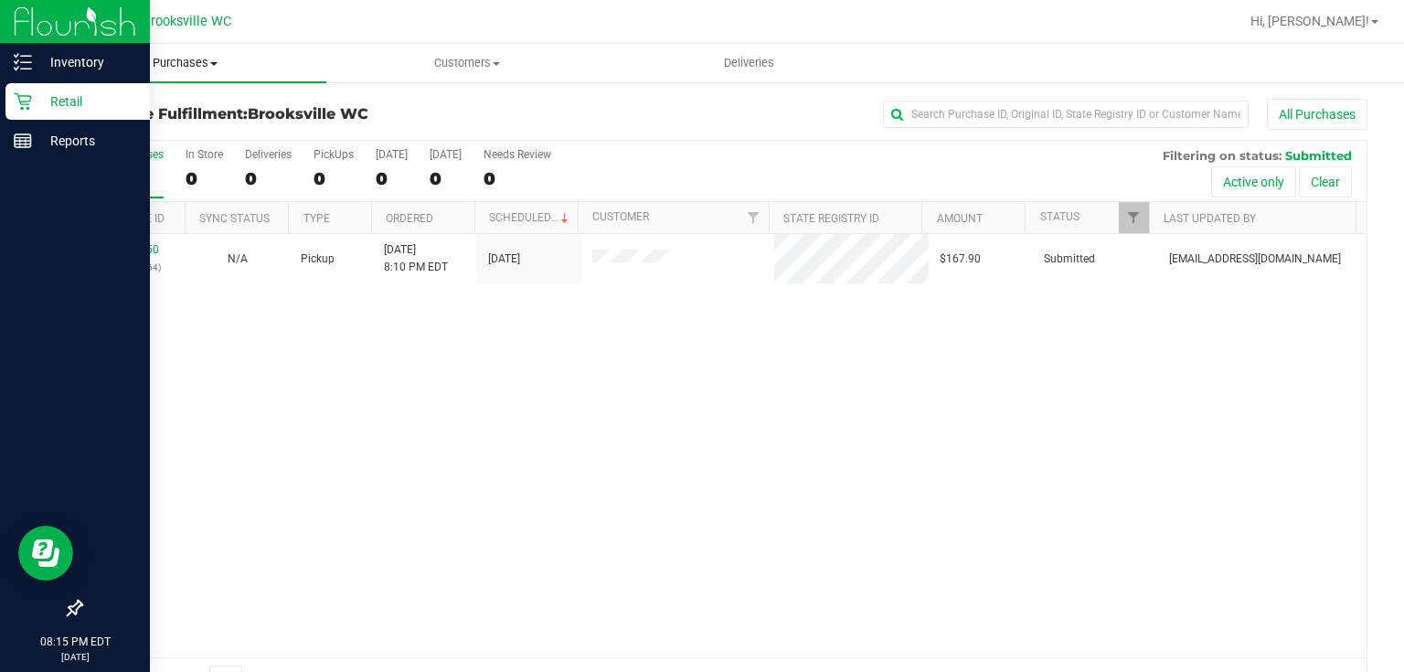
click at [202, 66] on span "Purchases" at bounding box center [185, 63] width 282 height 16
click at [171, 135] on li "Fulfillment" at bounding box center [185, 133] width 282 height 22
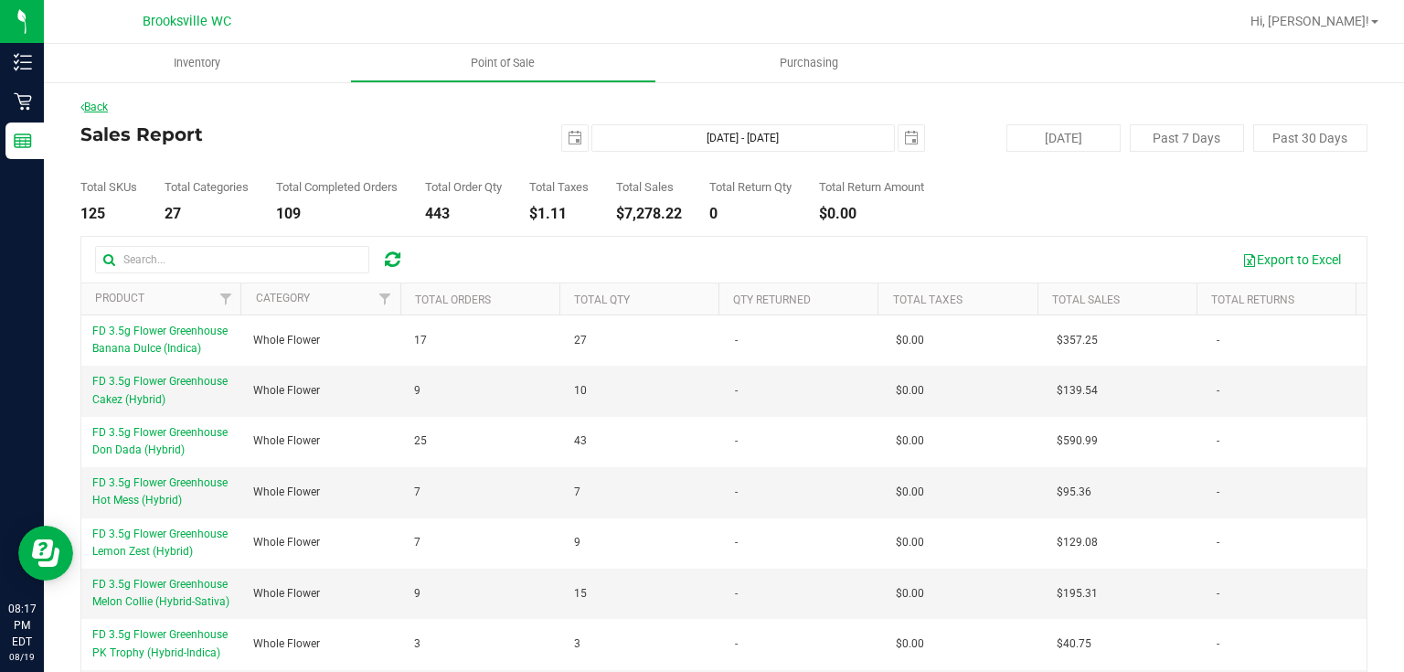
click at [95, 106] on link "Back" at bounding box center [93, 107] width 27 height 13
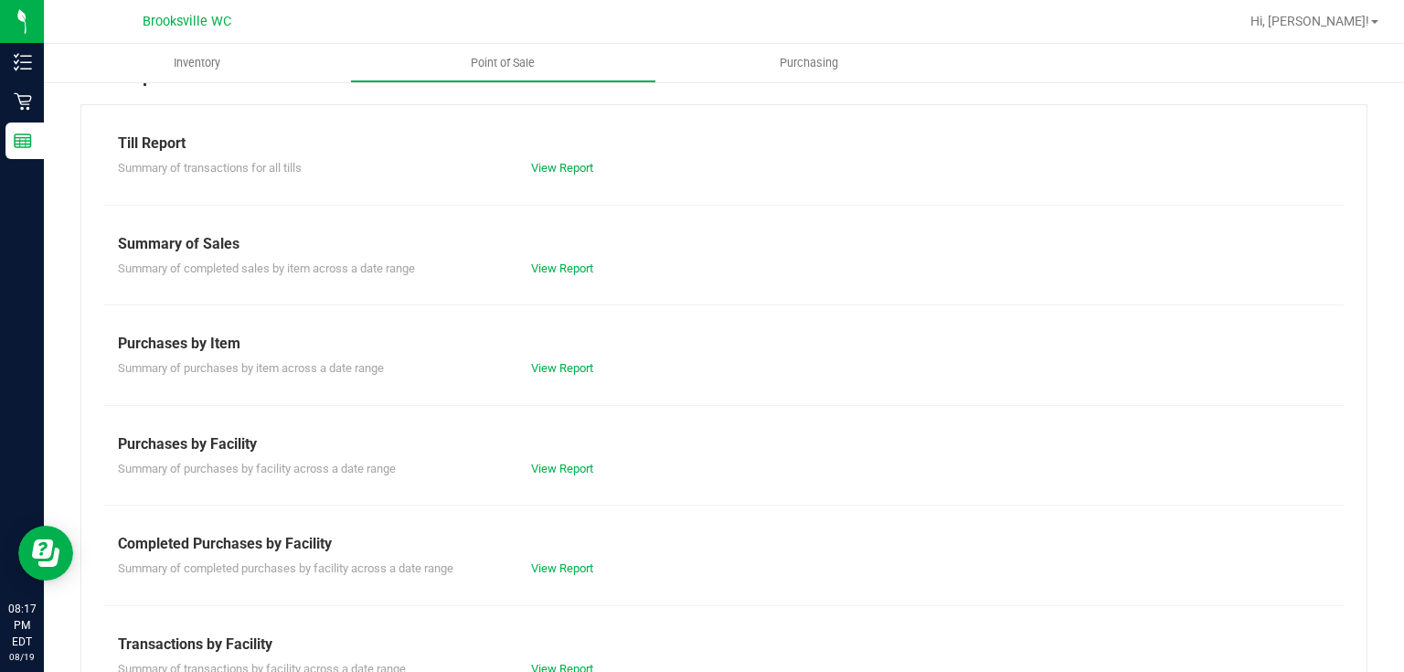
scroll to position [73, 0]
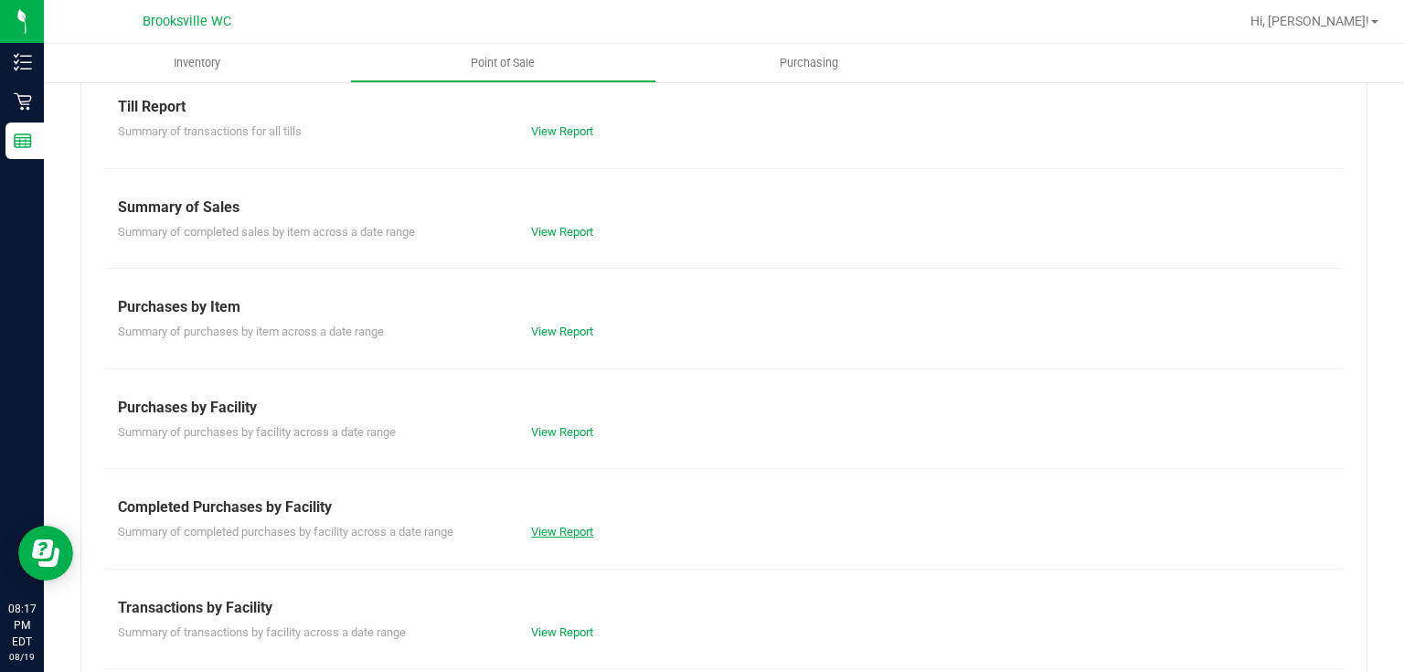
click at [576, 527] on link "View Report" at bounding box center [562, 532] width 62 height 14
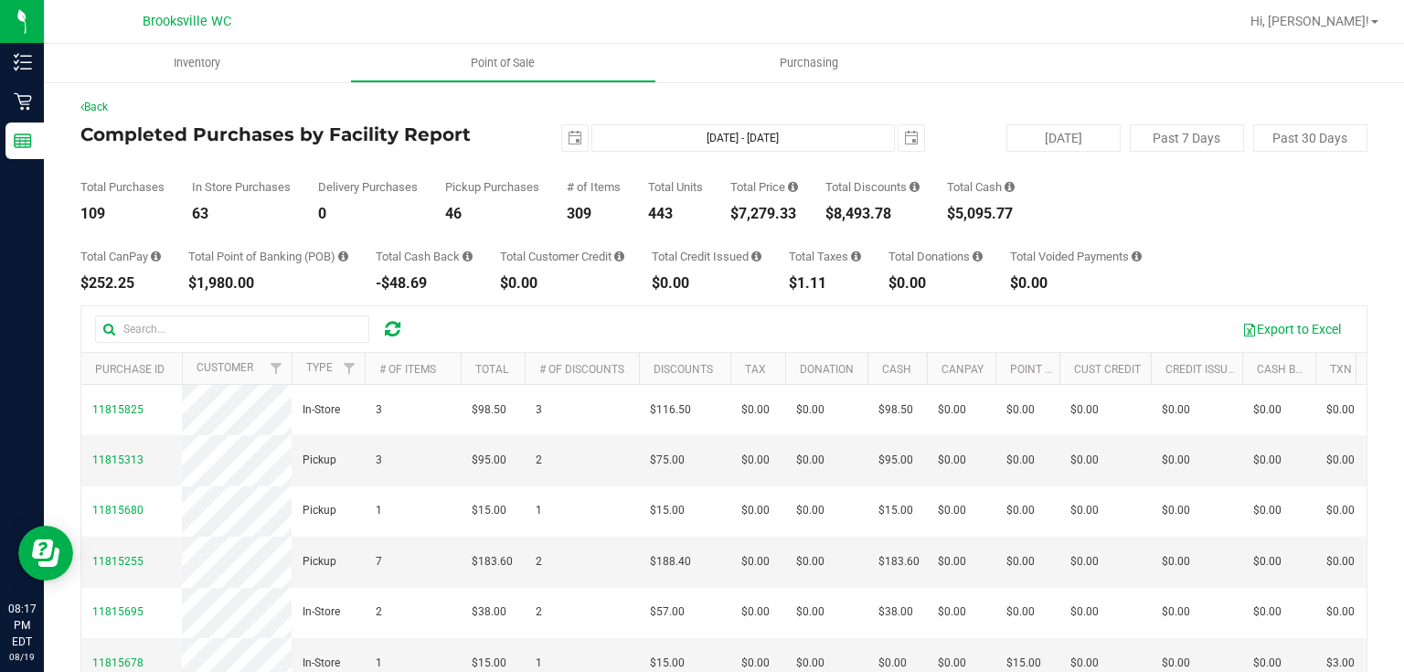
click at [1224, 207] on div "Total Purchases 109 In Store Purchases 63 Delivery Purchases 0 Pickup Purchases…" at bounding box center [723, 186] width 1287 height 69
click at [1194, 209] on div "Total Purchases 109 In Store Purchases 63 Delivery Purchases 0 Pickup Purchases…" at bounding box center [723, 186] width 1287 height 69
click at [1163, 206] on div "Total Purchases 109 In Store Purchases 63 Delivery Purchases 0 Pickup Purchases…" at bounding box center [723, 186] width 1287 height 69
click at [797, 190] on icon at bounding box center [793, 187] width 10 height 12
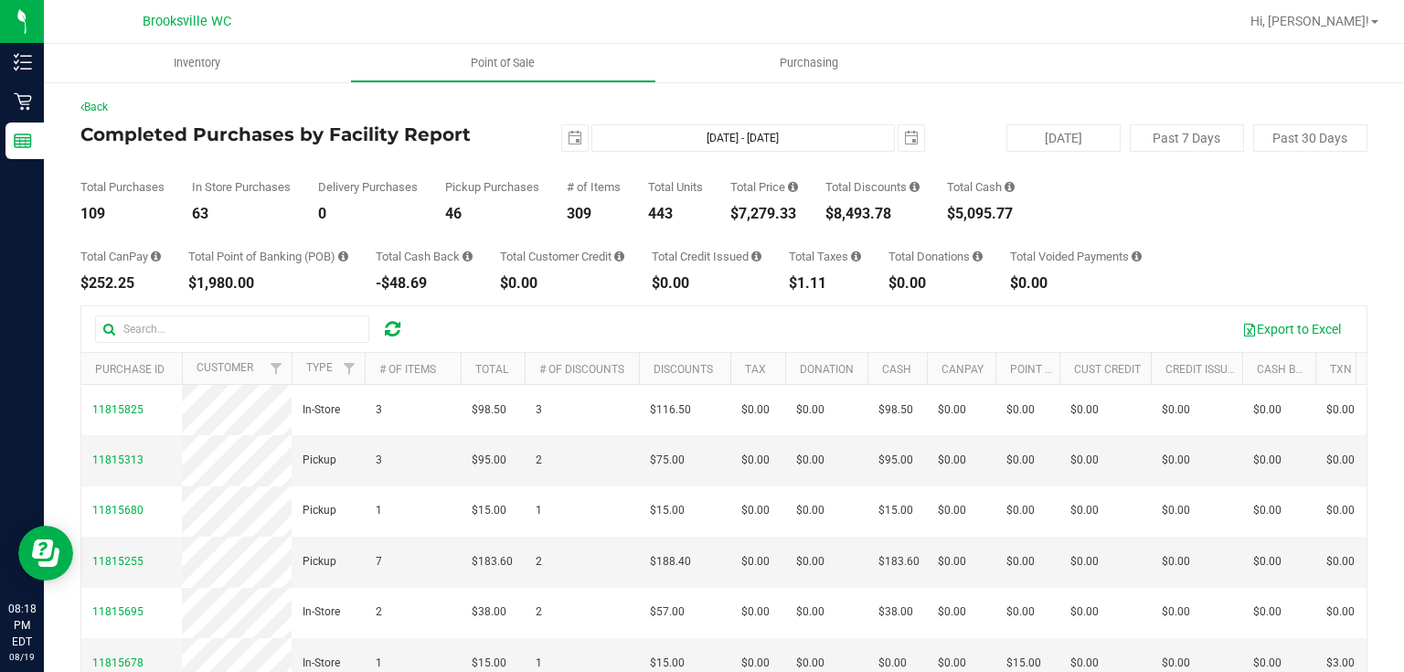
click at [814, 167] on div "Total Purchases 109 In Store Purchases 63 Delivery Purchases 0 Pickup Purchases…" at bounding box center [723, 186] width 1287 height 69
click at [249, 121] on div "Back Completed Purchases by Facility Report [DATE] [DATE] - [DATE] [DATE] [DATE…" at bounding box center [723, 476] width 1287 height 754
click at [90, 109] on link "Back" at bounding box center [93, 107] width 27 height 13
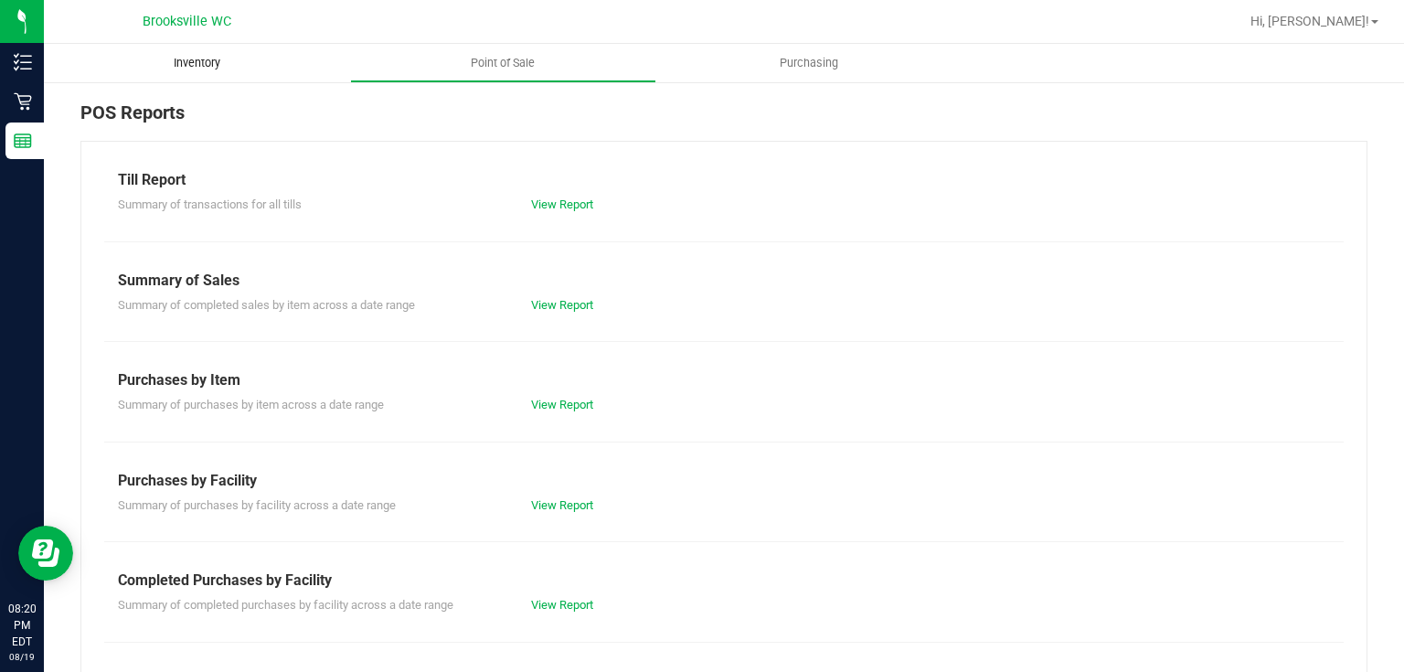
click at [212, 56] on span "Inventory" at bounding box center [197, 63] width 96 height 16
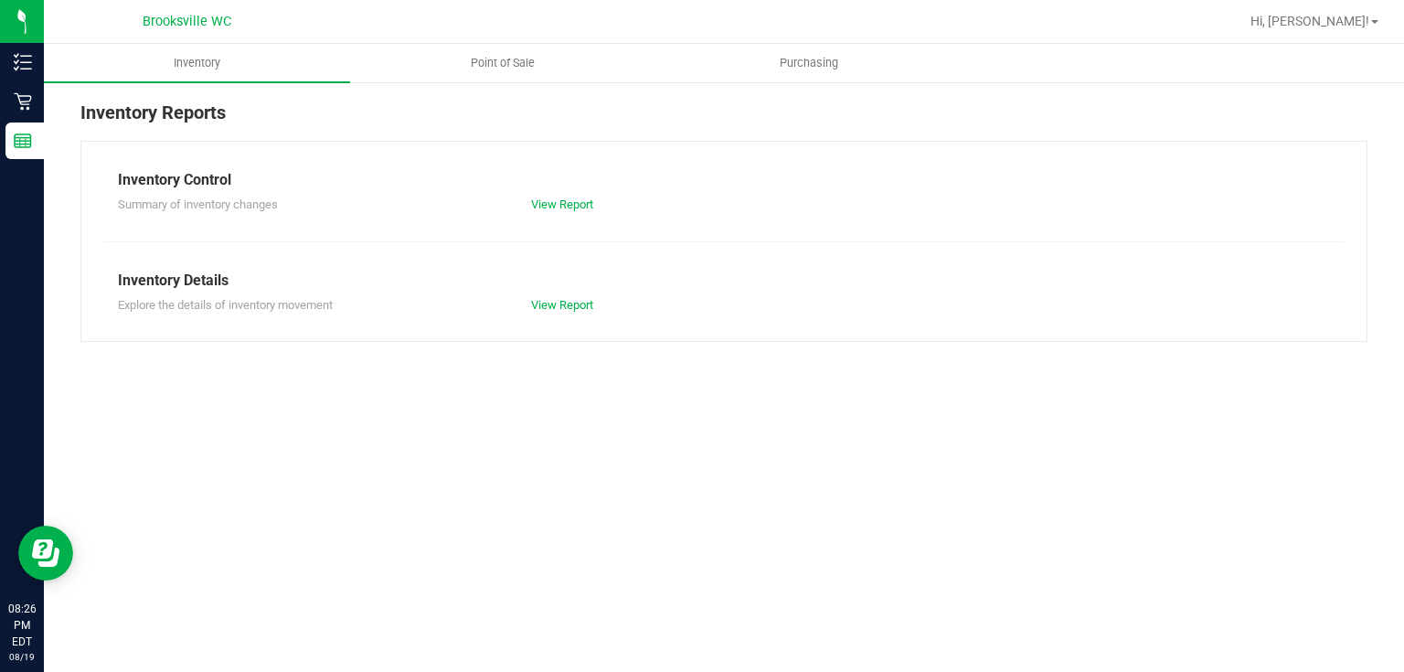
click at [1093, 537] on div "Inventory Point of Sale Purchasing Inventory Reports Inventory Control Summary …" at bounding box center [724, 358] width 1360 height 628
click at [344, 378] on div "Inventory Point of Sale Purchasing Inventory Reports Inventory Control Summary …" at bounding box center [724, 358] width 1360 height 628
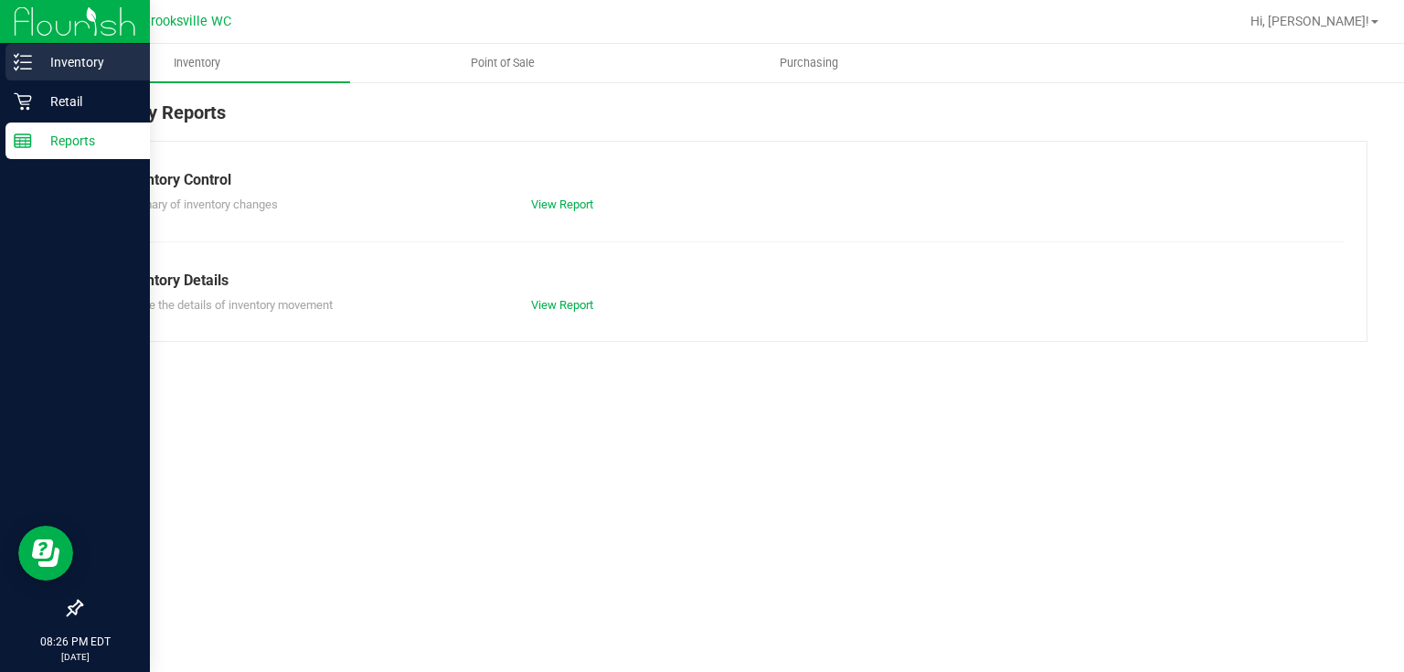
click at [22, 64] on icon at bounding box center [23, 62] width 18 height 18
